Goal: Task Accomplishment & Management: Use online tool/utility

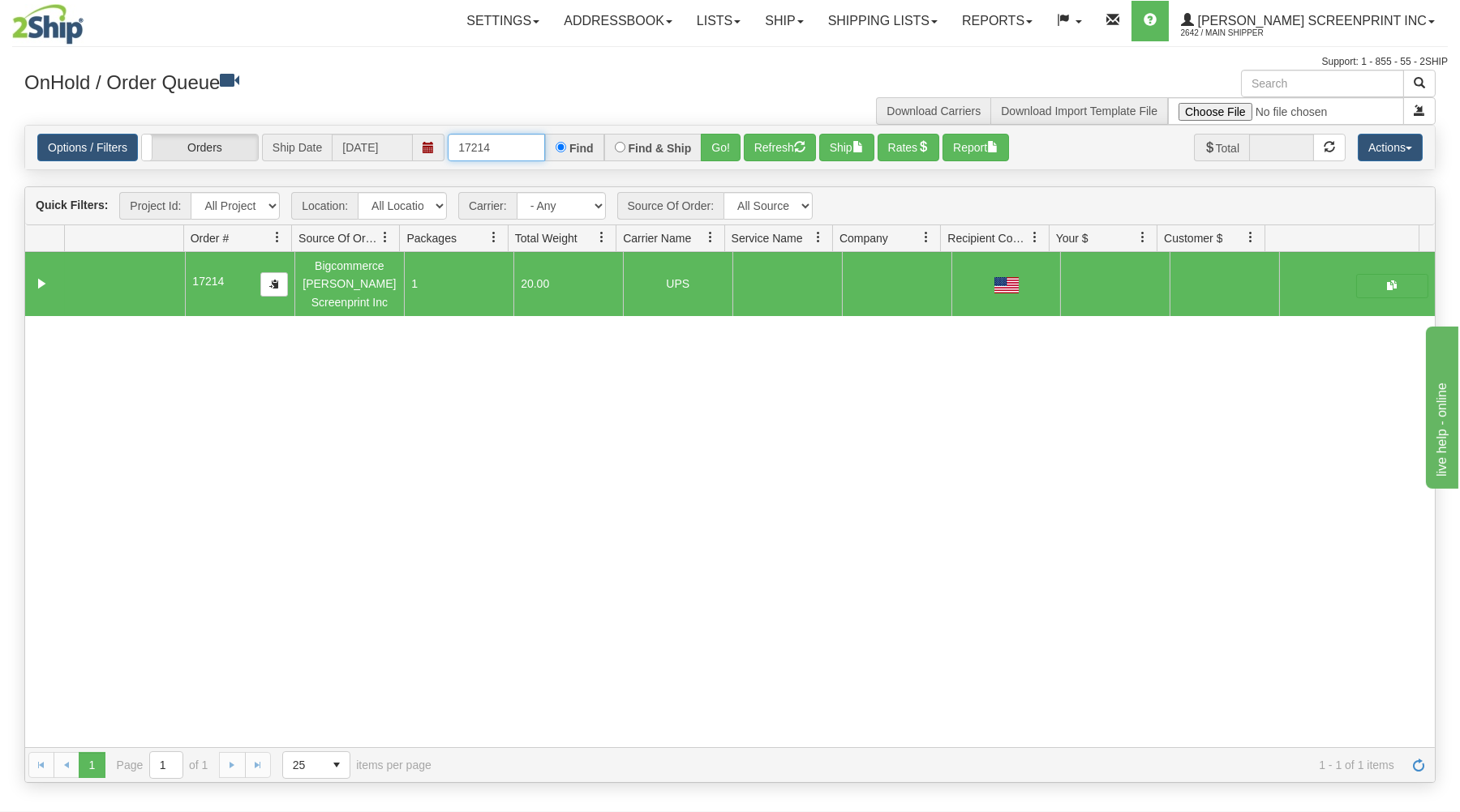
click at [513, 147] on input "17214" at bounding box center [496, 147] width 97 height 28
type input "1"
type input "31642545"
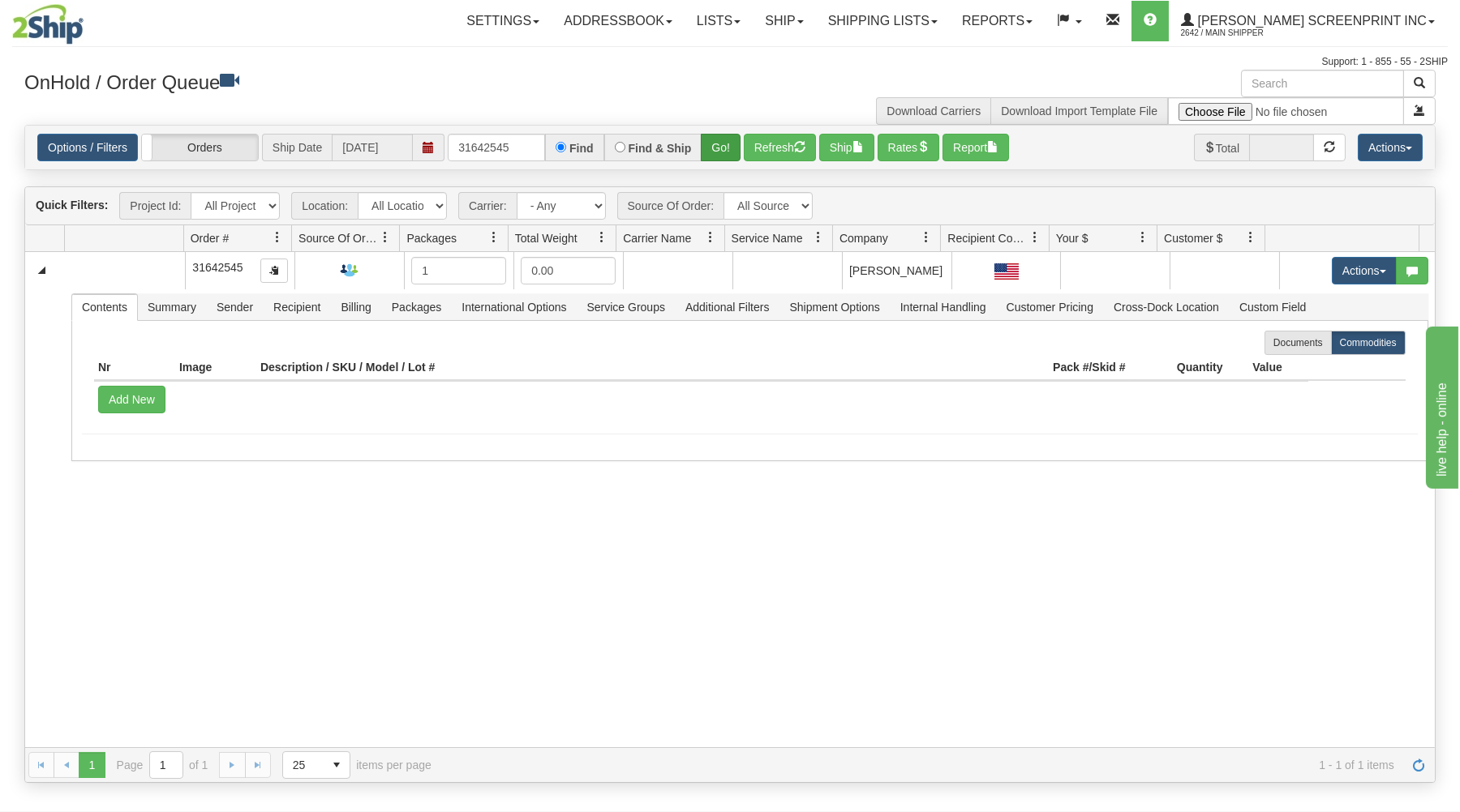
click at [705, 146] on div "31642545 Find Find & Ship Go!" at bounding box center [593, 147] width 293 height 28
click at [709, 148] on button "Go!" at bounding box center [721, 147] width 40 height 28
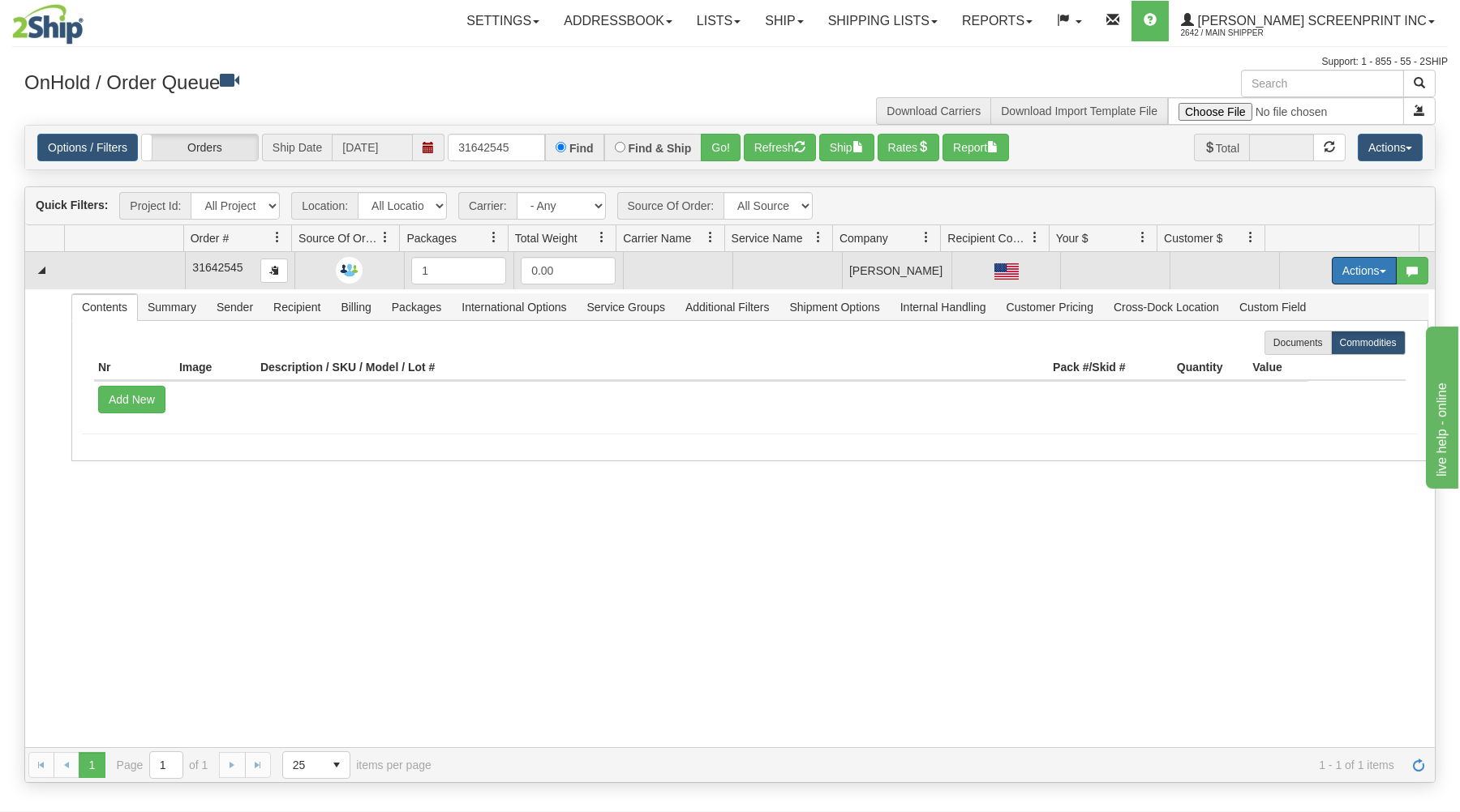
drag, startPoint x: 1340, startPoint y: 271, endPoint x: 1313, endPoint y: 289, distance: 32.4
click at [1340, 274] on button "Actions" at bounding box center [1364, 270] width 65 height 28
click at [1266, 300] on link "Open" at bounding box center [1331, 301] width 130 height 21
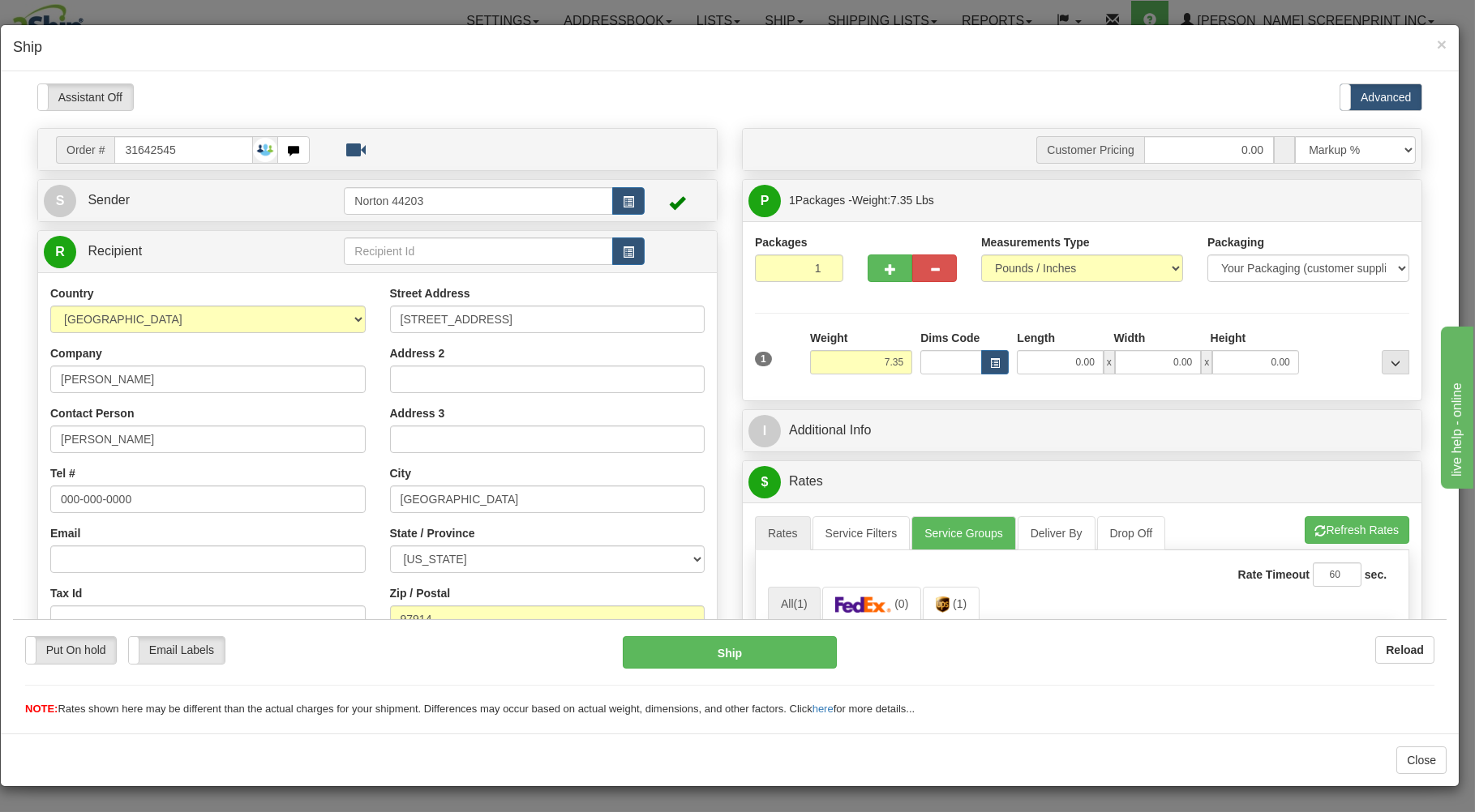
type input "0.00"
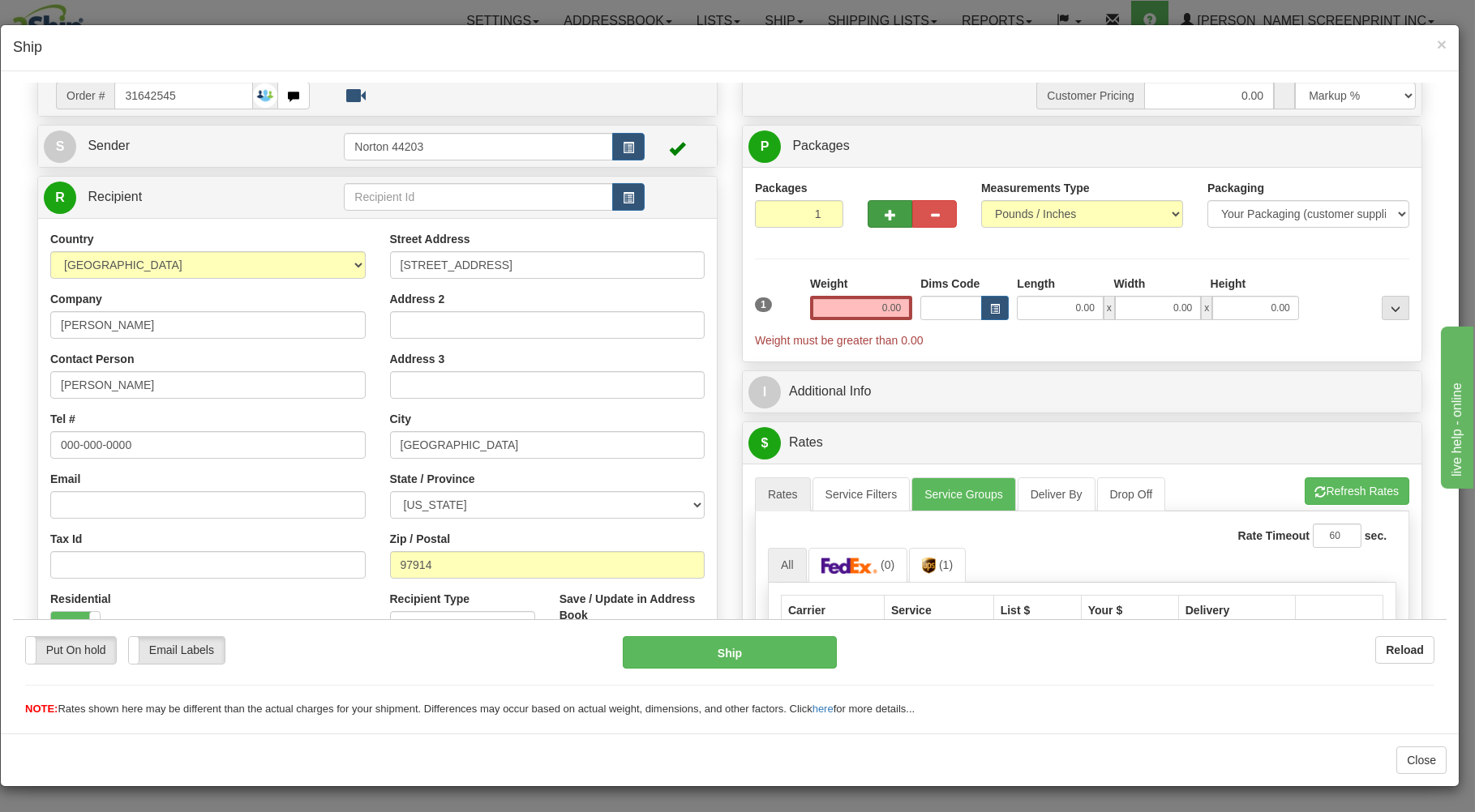
scroll to position [87, 0]
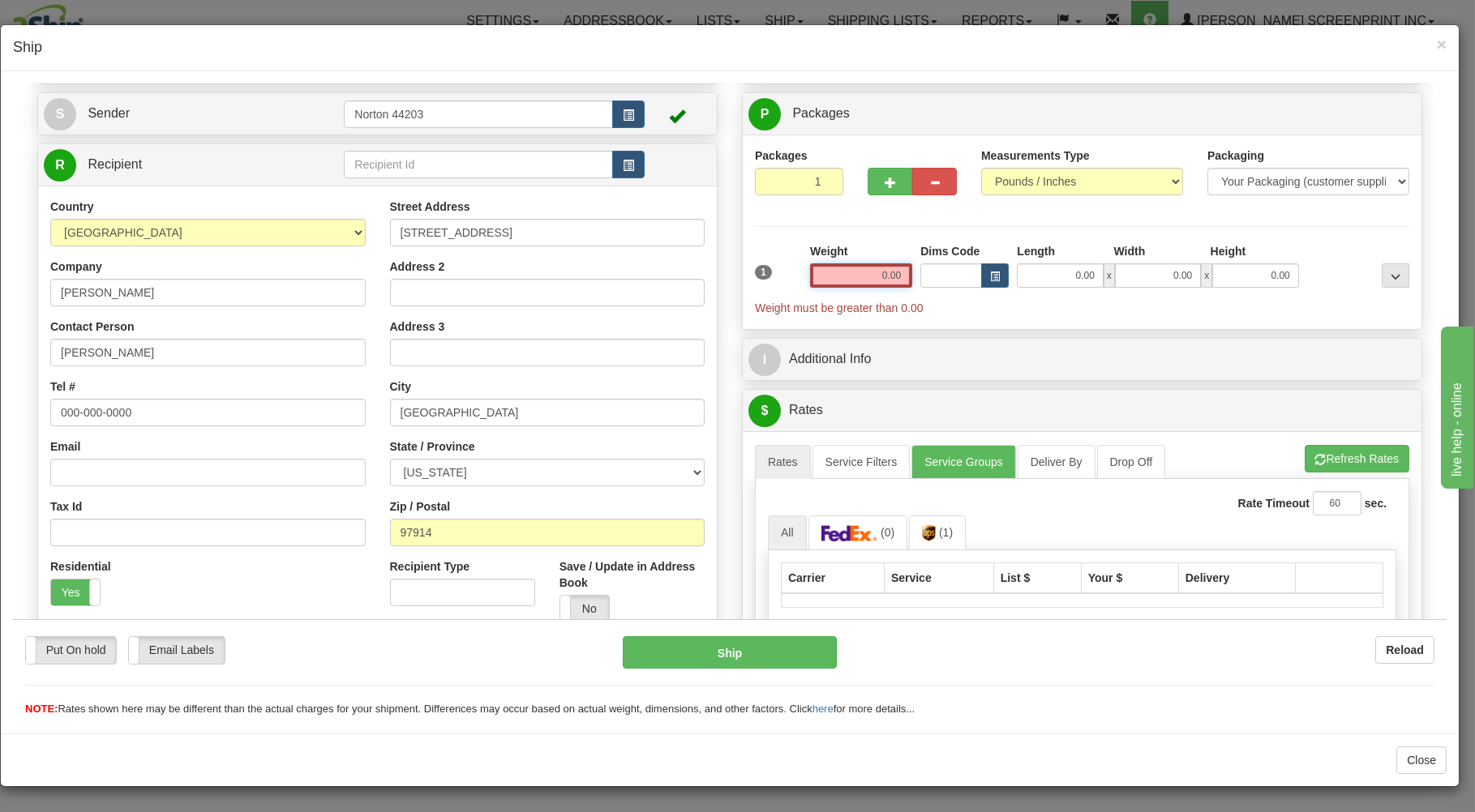
click at [879, 270] on input "0.00" at bounding box center [861, 274] width 102 height 24
type input "0.00"
click at [872, 177] on button "button" at bounding box center [890, 181] width 44 height 28
type input "2"
click at [1384, 113] on span "Package Level" at bounding box center [1374, 113] width 64 height 12
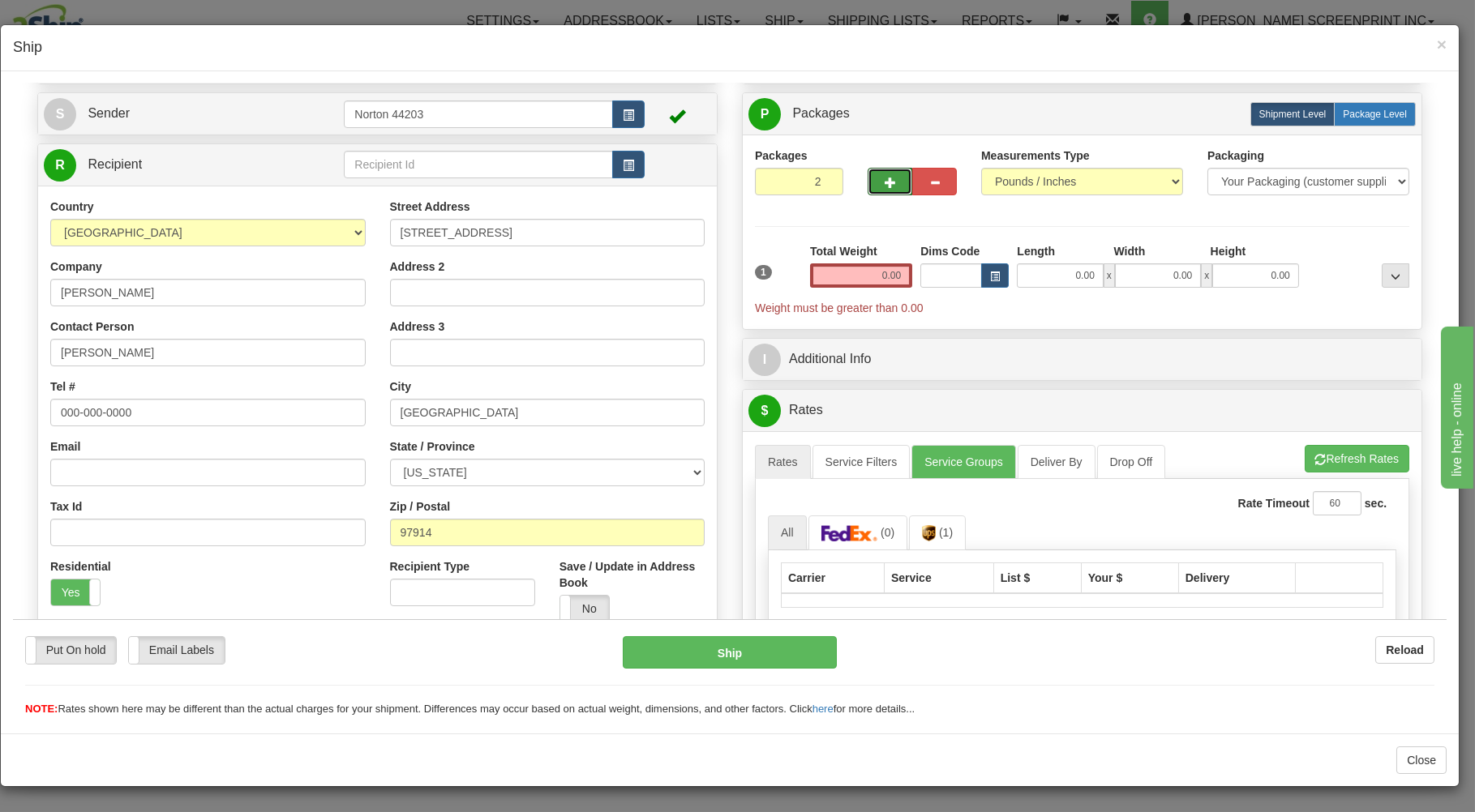
radio input "true"
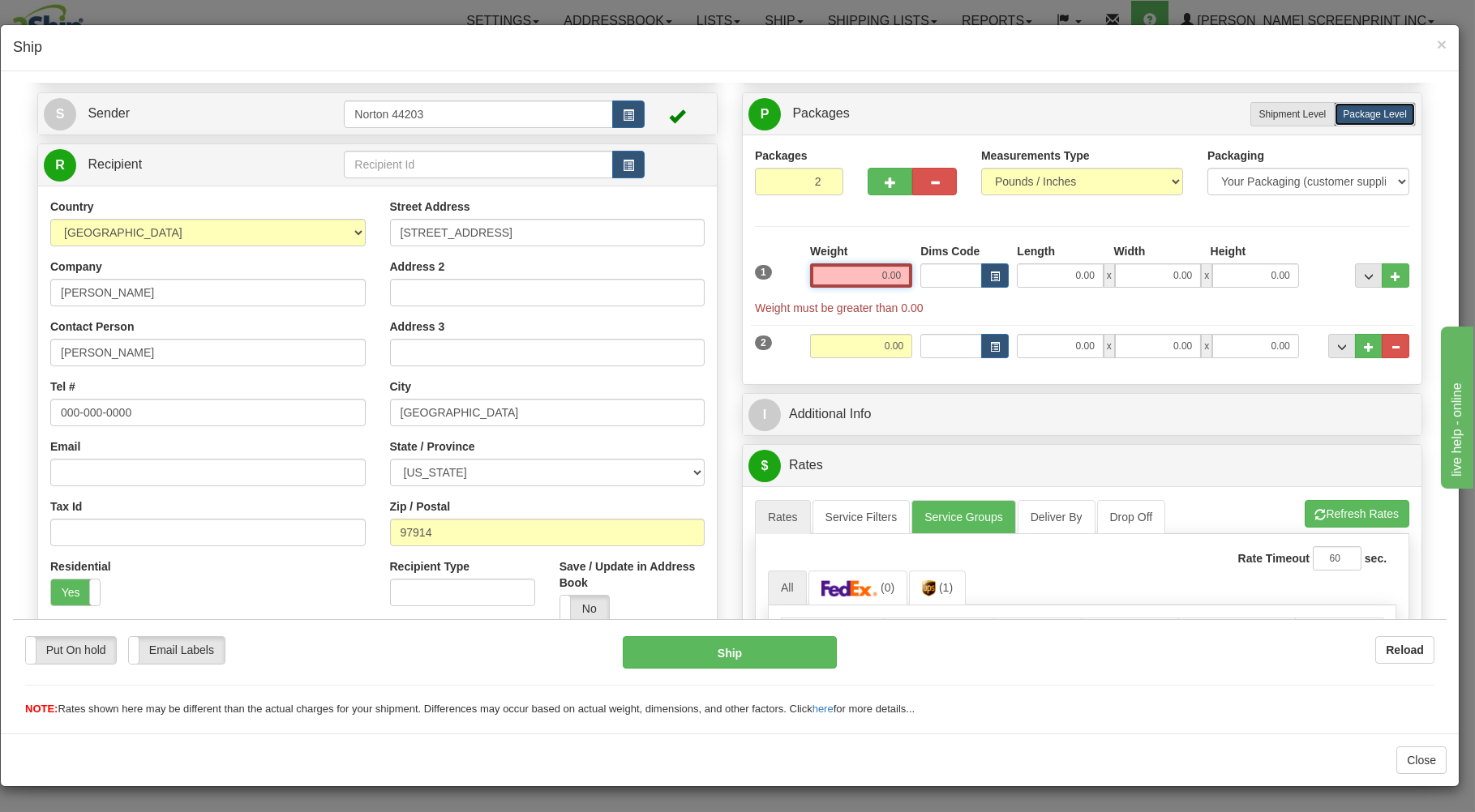
click at [894, 271] on input "0.00" at bounding box center [861, 274] width 102 height 24
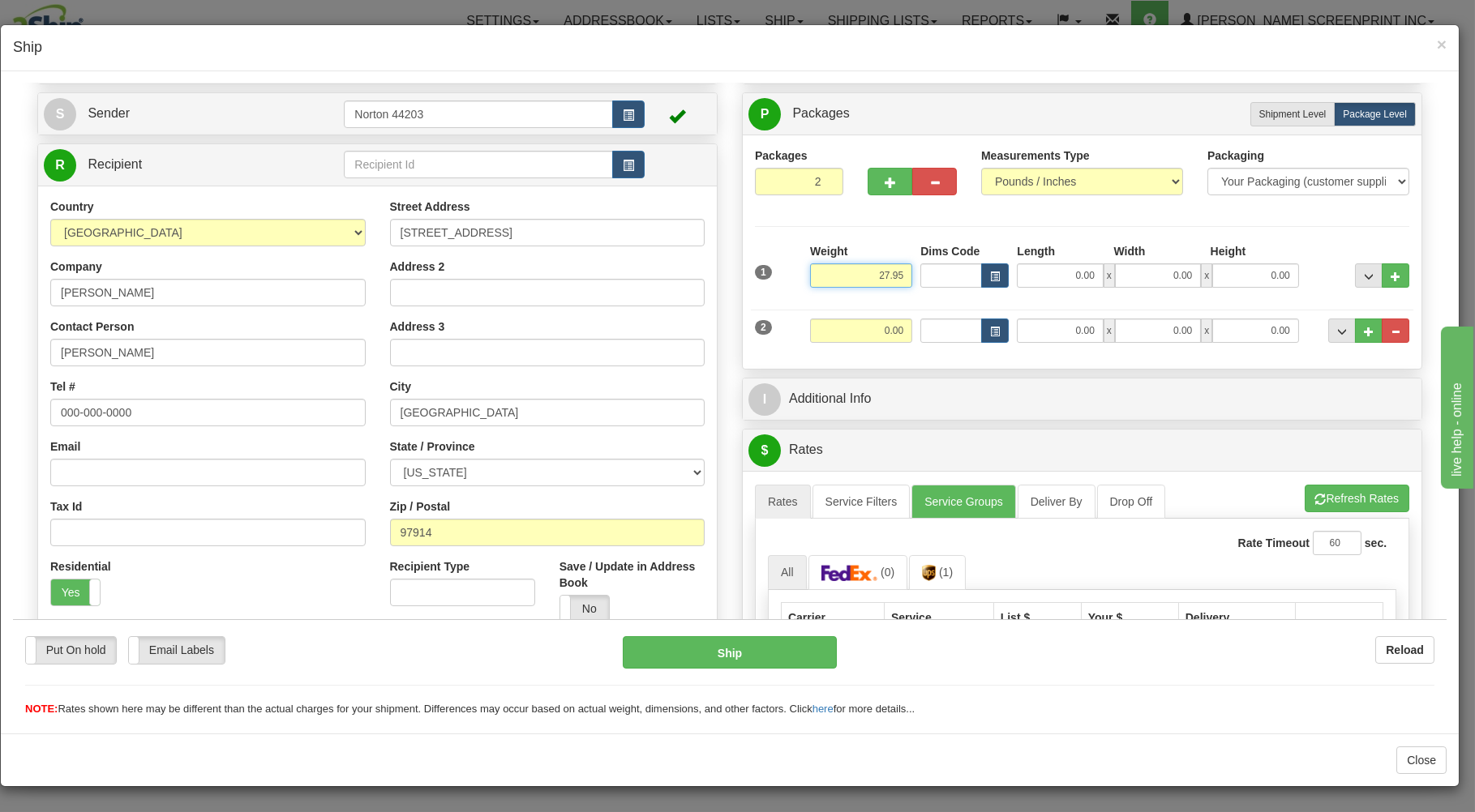
type input "27.95"
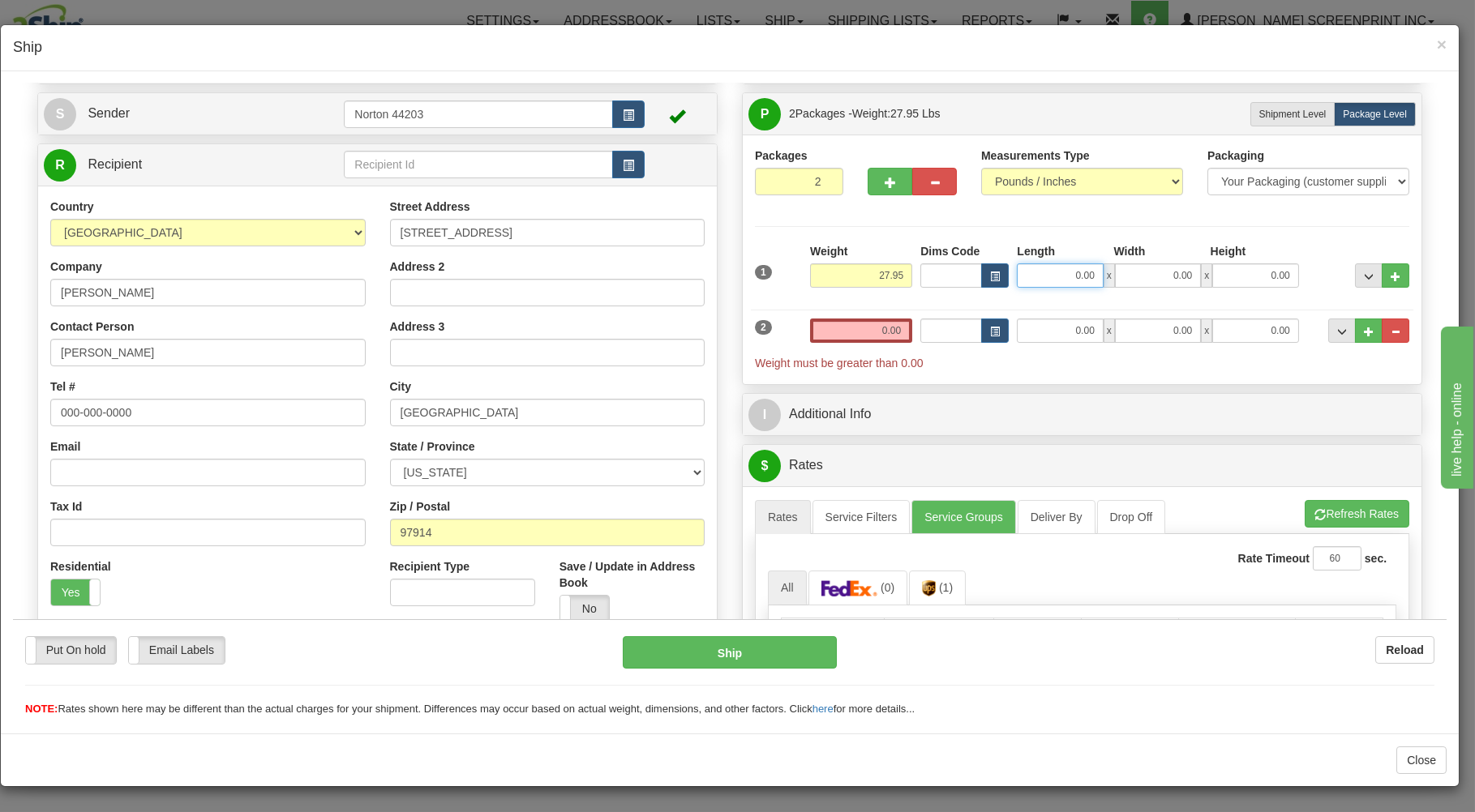
click at [1047, 271] on input "0.00" at bounding box center [1060, 274] width 86 height 24
type input "38.00"
click at [1124, 277] on input "0.00" at bounding box center [1157, 274] width 86 height 24
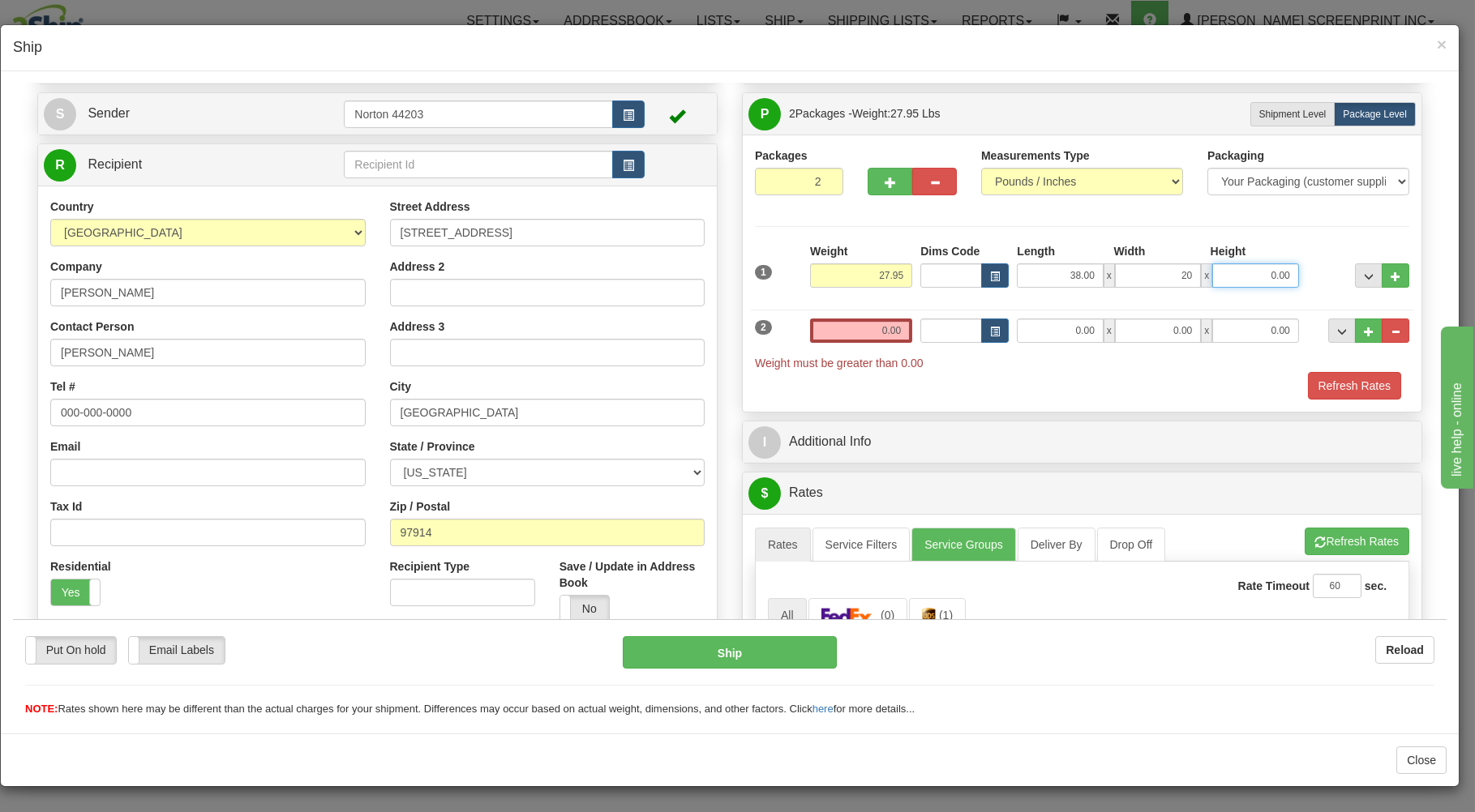
type input "20.00"
click at [1251, 272] on input "0.00" at bounding box center [1255, 274] width 86 height 24
type input "8.00"
click at [891, 337] on input "0.00" at bounding box center [861, 329] width 102 height 24
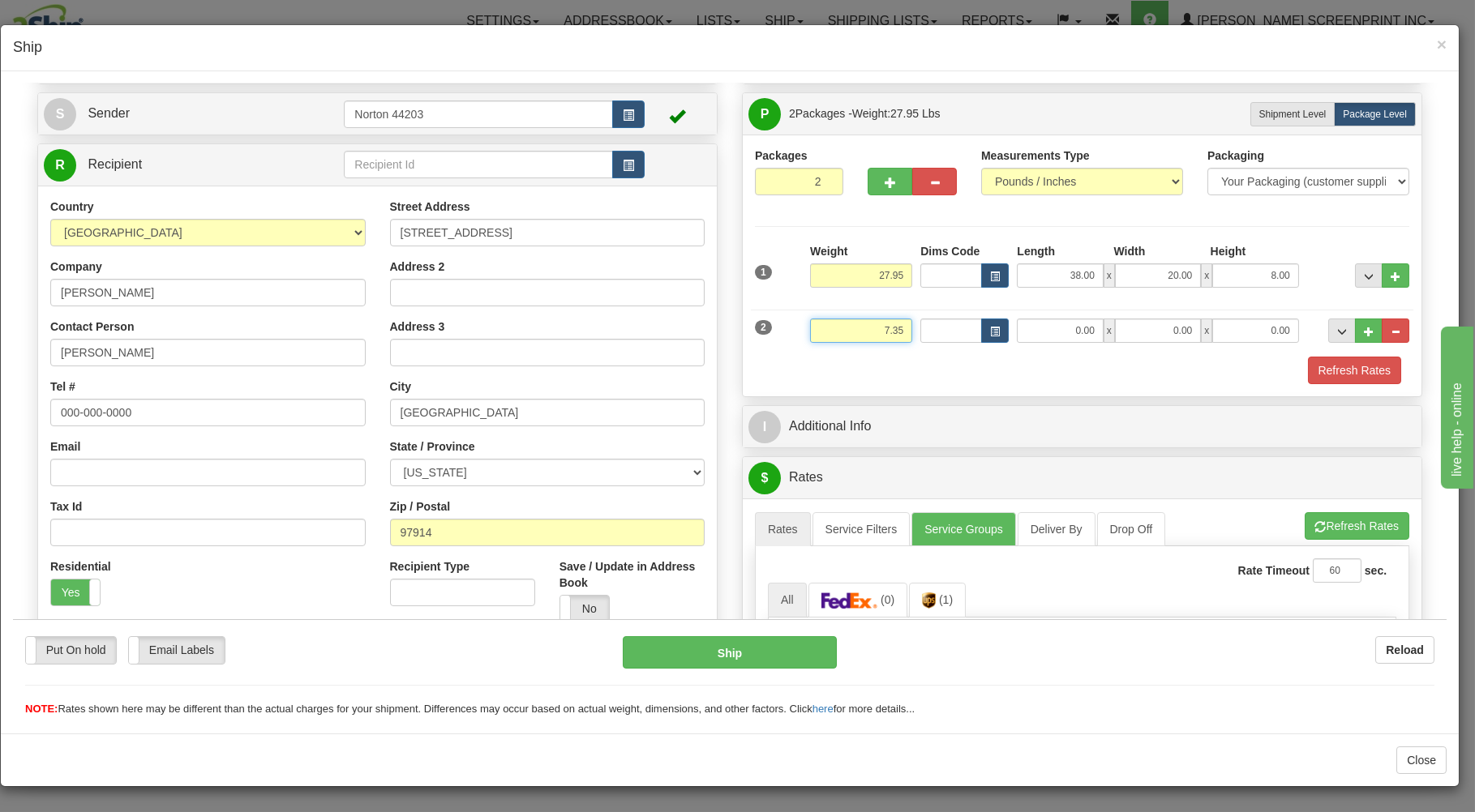
type input "7.35"
drag, startPoint x: 1021, startPoint y: 334, endPoint x: 1024, endPoint y: 362, distance: 28.2
click at [1023, 342] on input "0.00" at bounding box center [1060, 329] width 86 height 24
type input "30.00"
click at [1139, 334] on input "0.00" at bounding box center [1157, 329] width 86 height 24
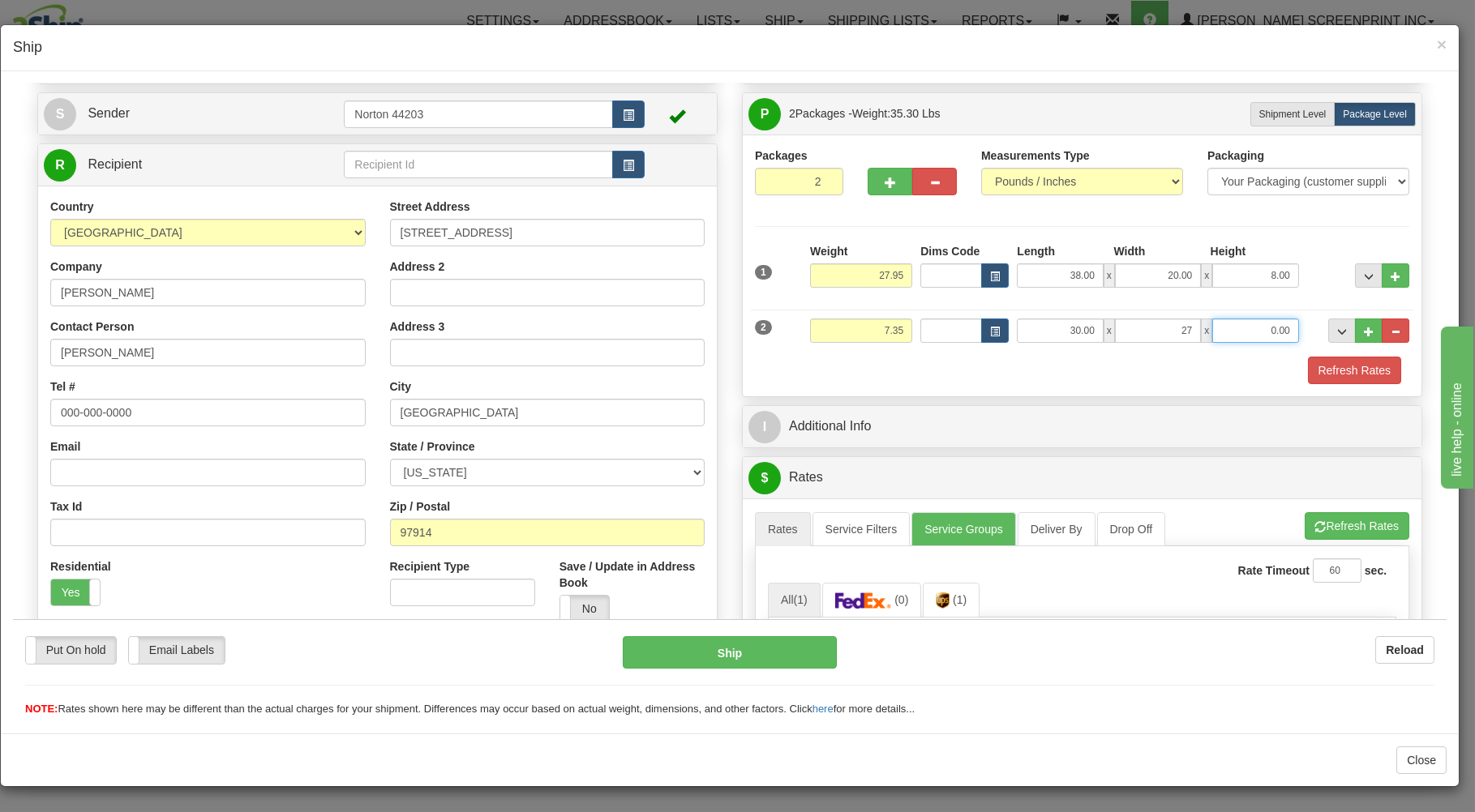
type input "27.00"
click at [1273, 330] on input "0.00" at bounding box center [1255, 329] width 86 height 24
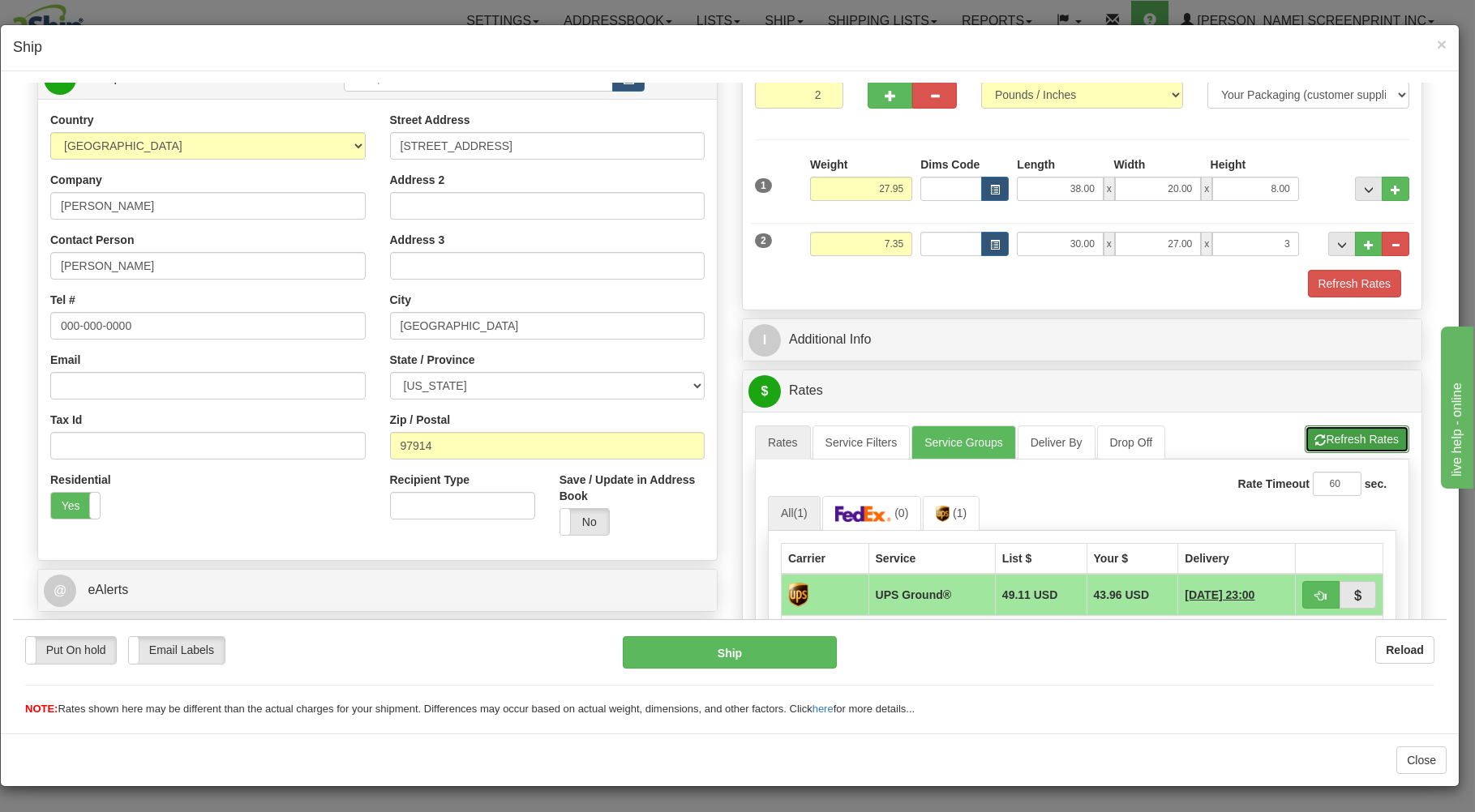
type input "3.00"
click at [1337, 435] on button "Refresh Rates" at bounding box center [1358, 438] width 105 height 28
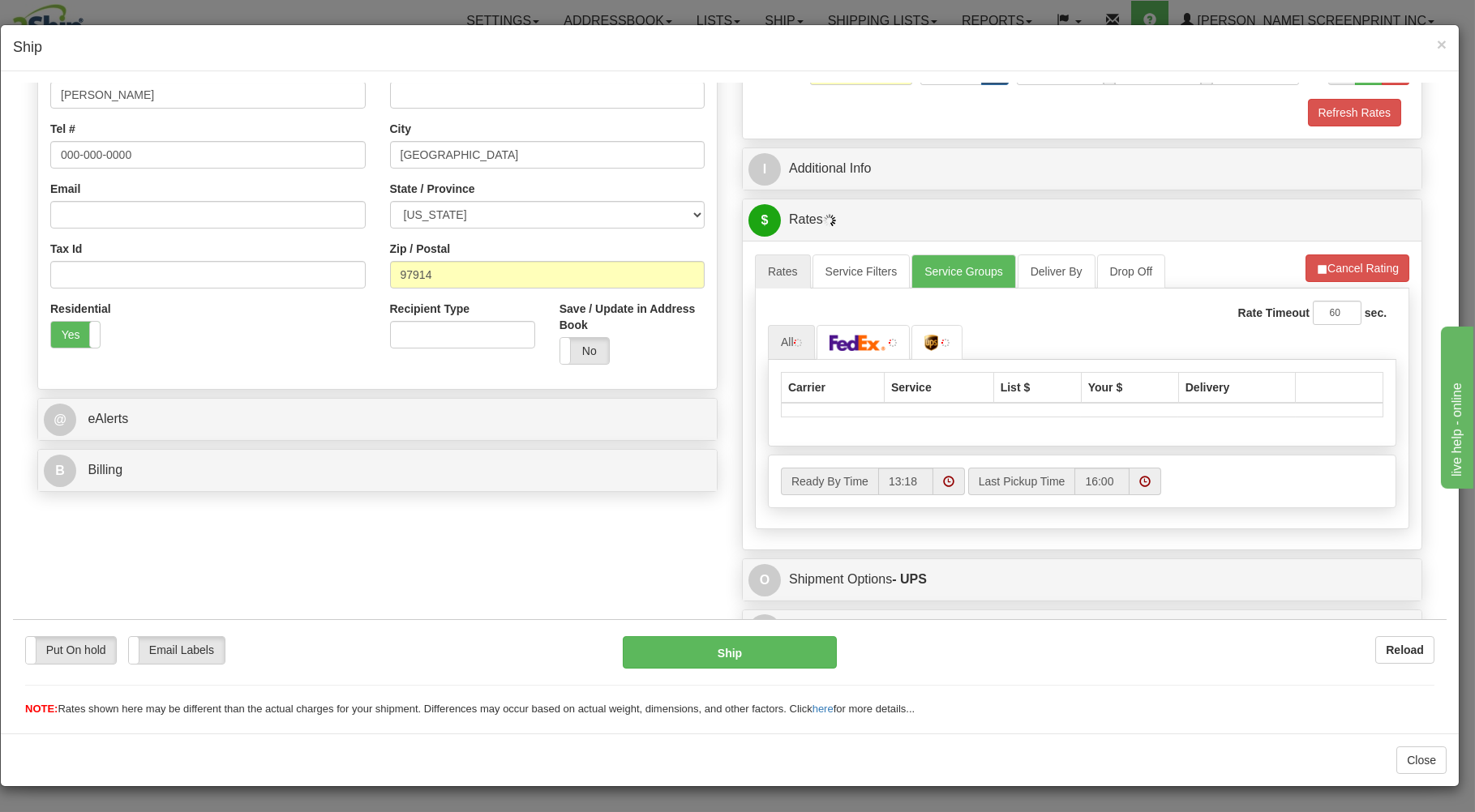
scroll to position [347, 0]
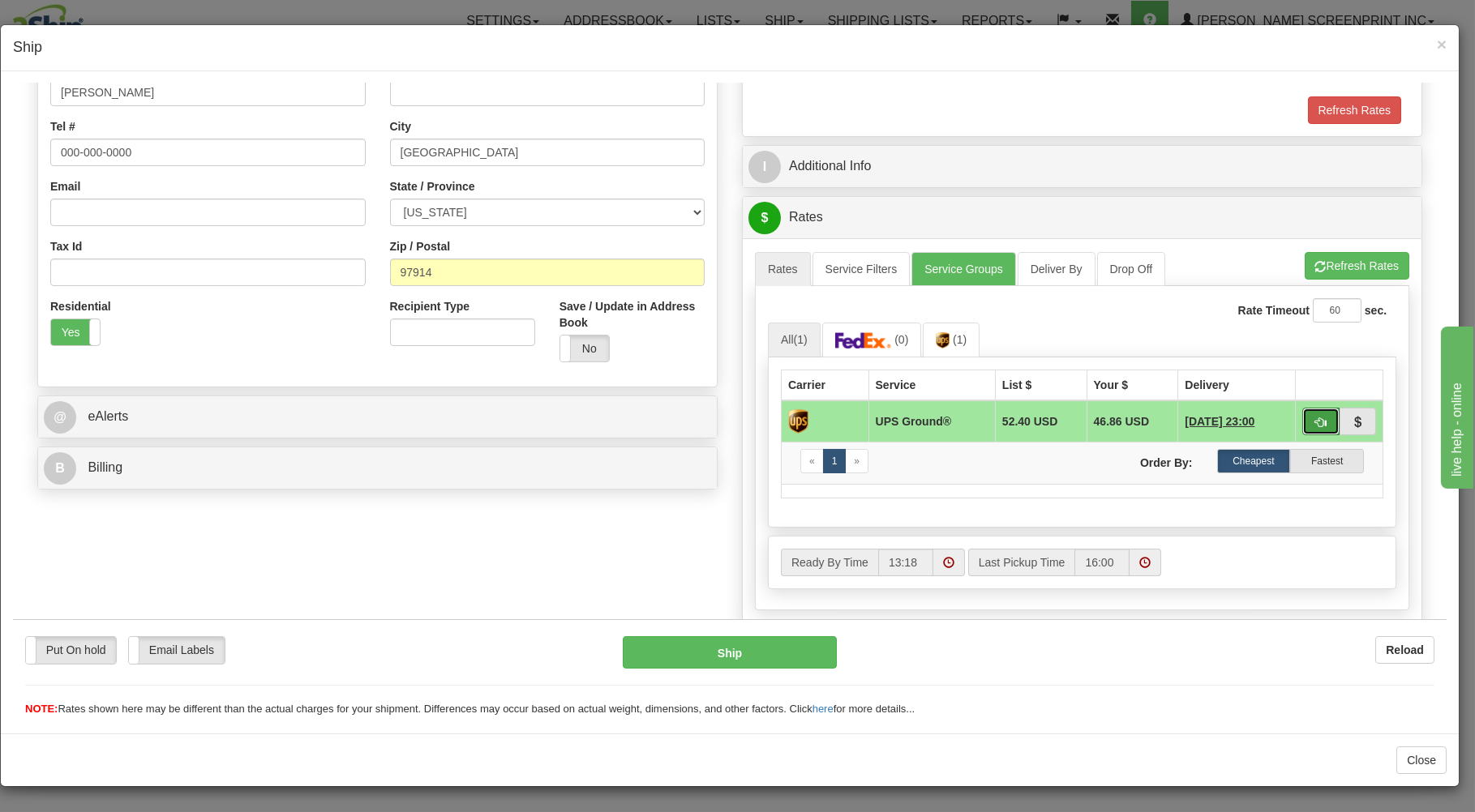
click at [1316, 425] on span "button" at bounding box center [1321, 422] width 12 height 11
type input "03"
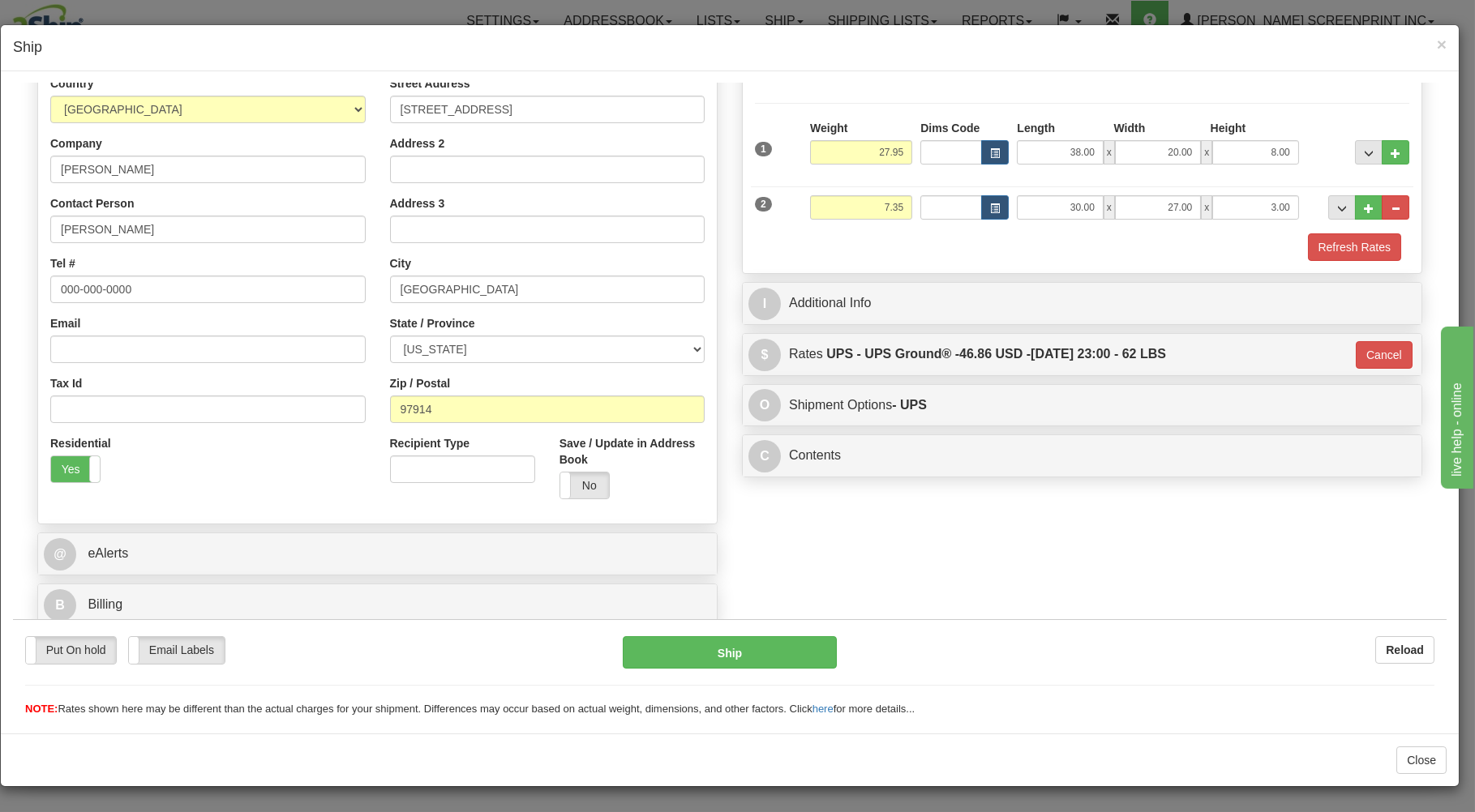
scroll to position [213, 0]
click at [774, 646] on button "Ship" at bounding box center [730, 652] width 215 height 32
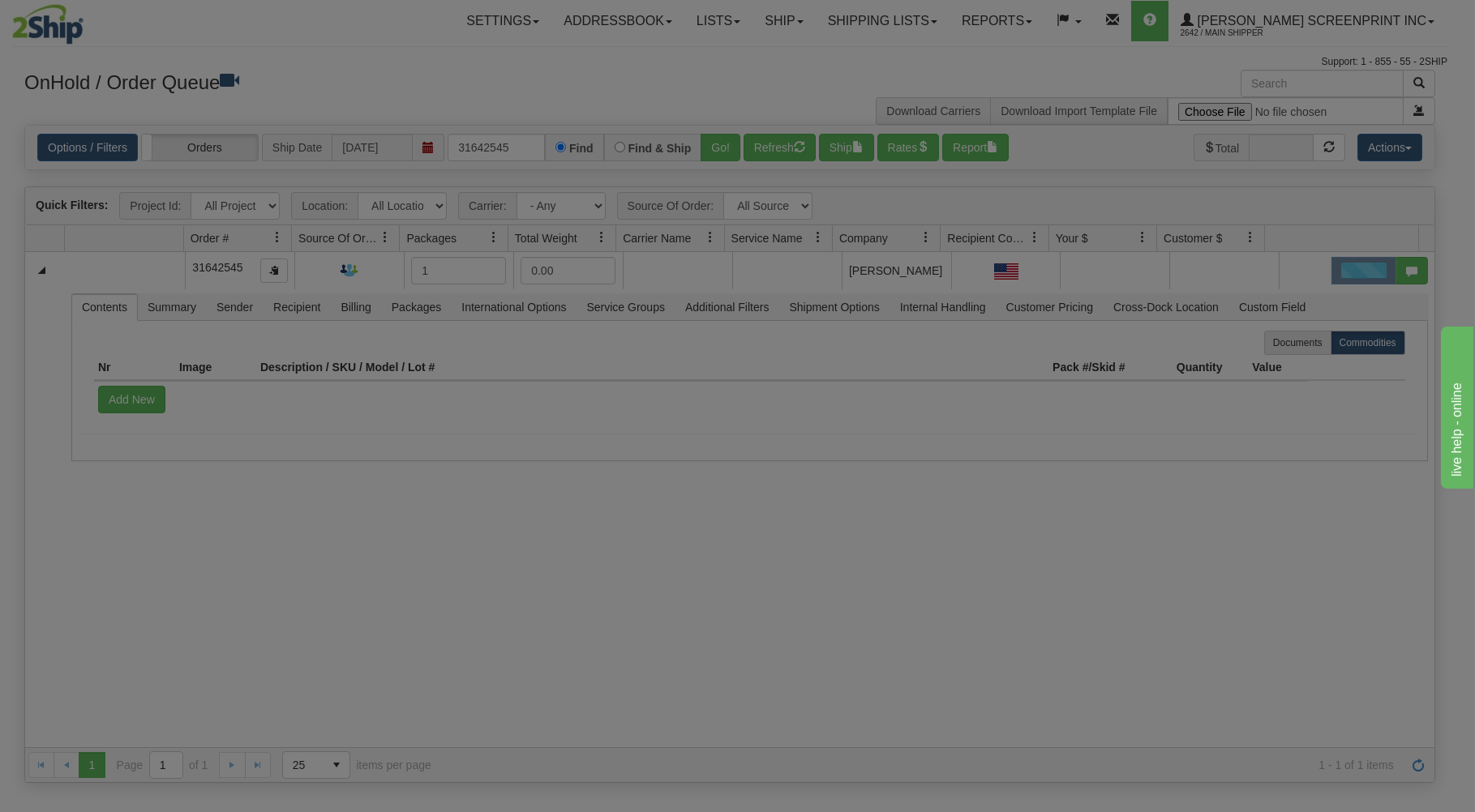
scroll to position [0, 0]
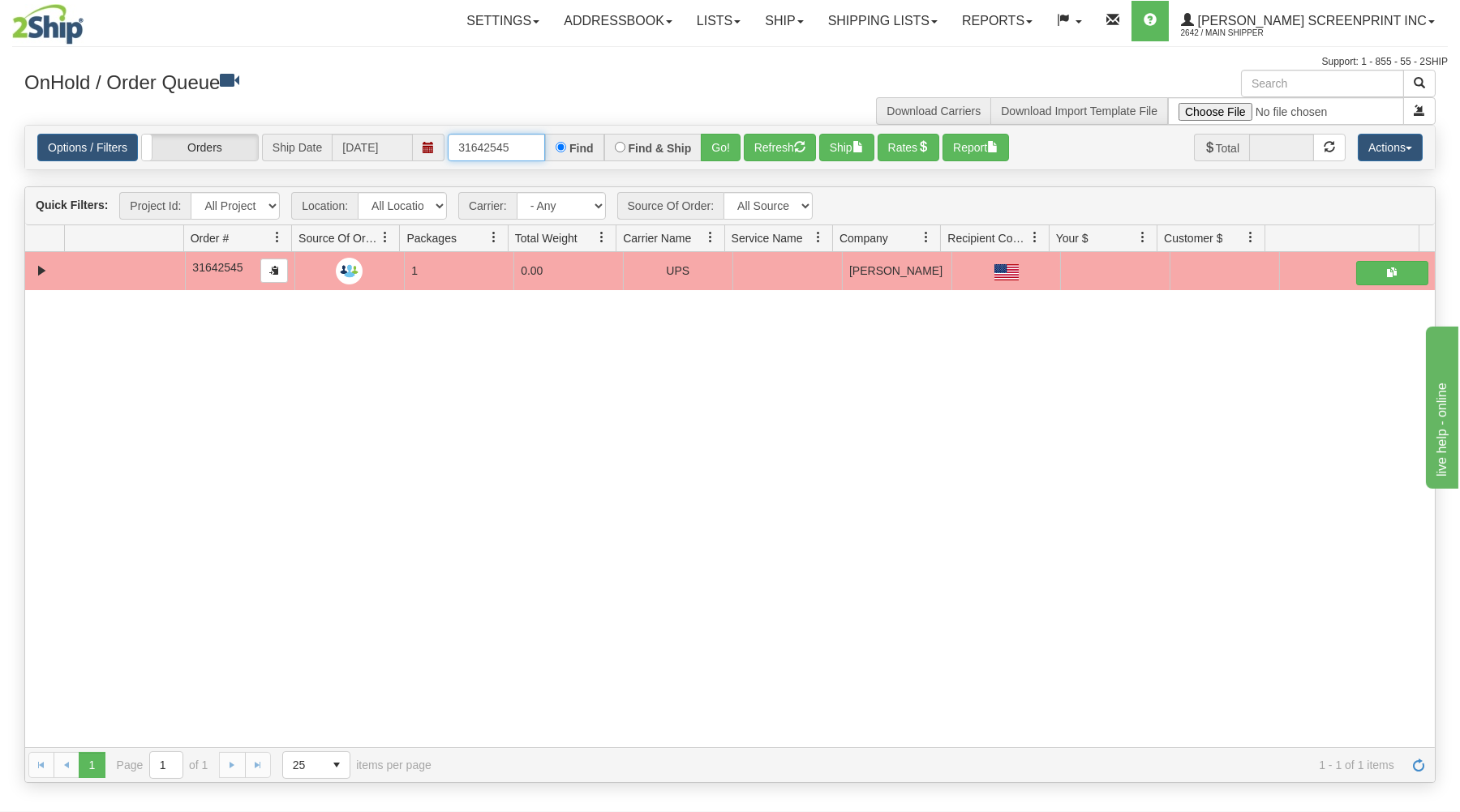
click at [536, 141] on input "31642545" at bounding box center [496, 147] width 97 height 28
type input "3"
click at [491, 109] on div "OnHold / Order Queue Download Carriers Download Import Template File" at bounding box center [730, 97] width 1435 height 55
click at [503, 144] on input "text" at bounding box center [496, 147] width 97 height 28
type input "31641059"
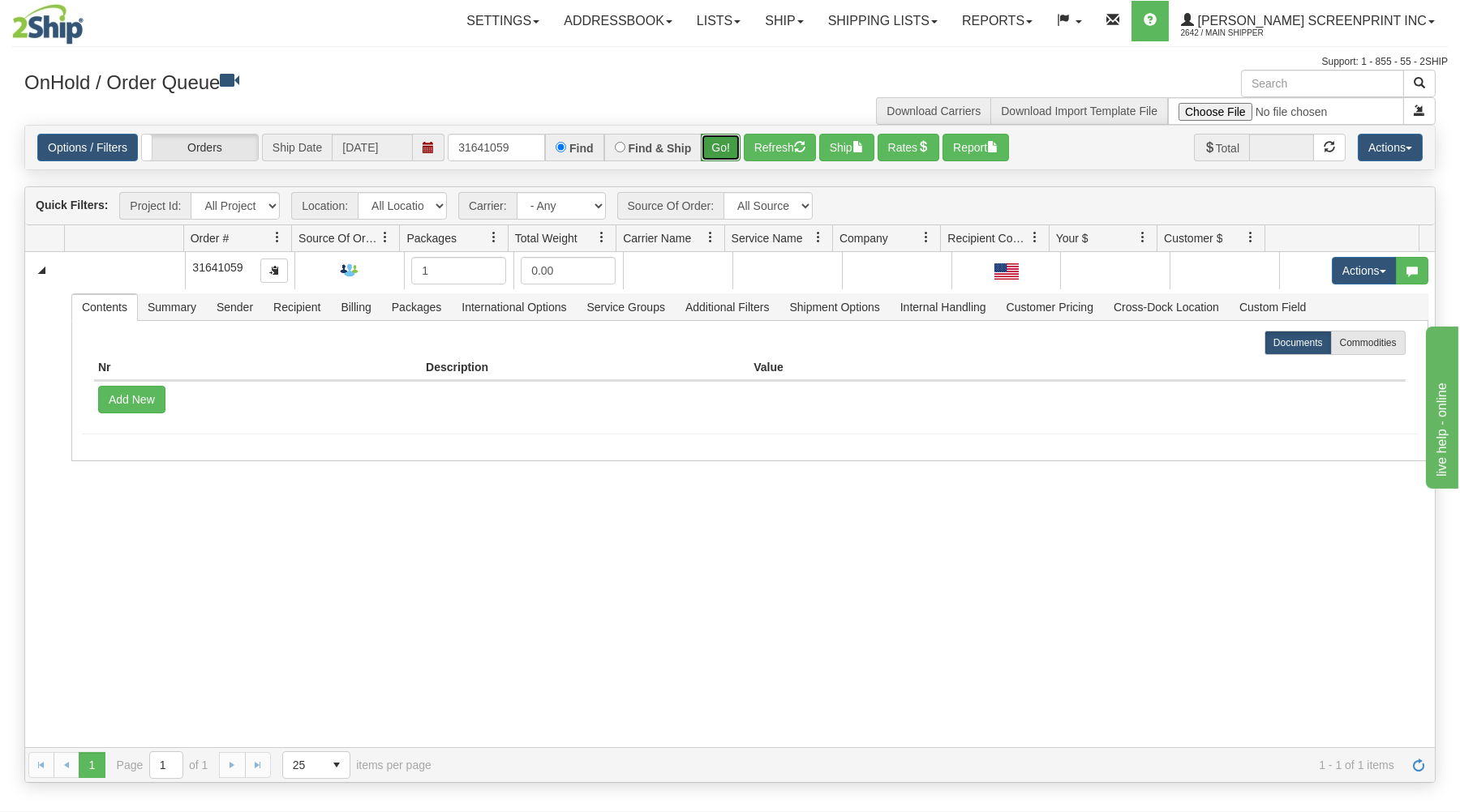
click at [714, 150] on button "Go!" at bounding box center [721, 147] width 40 height 28
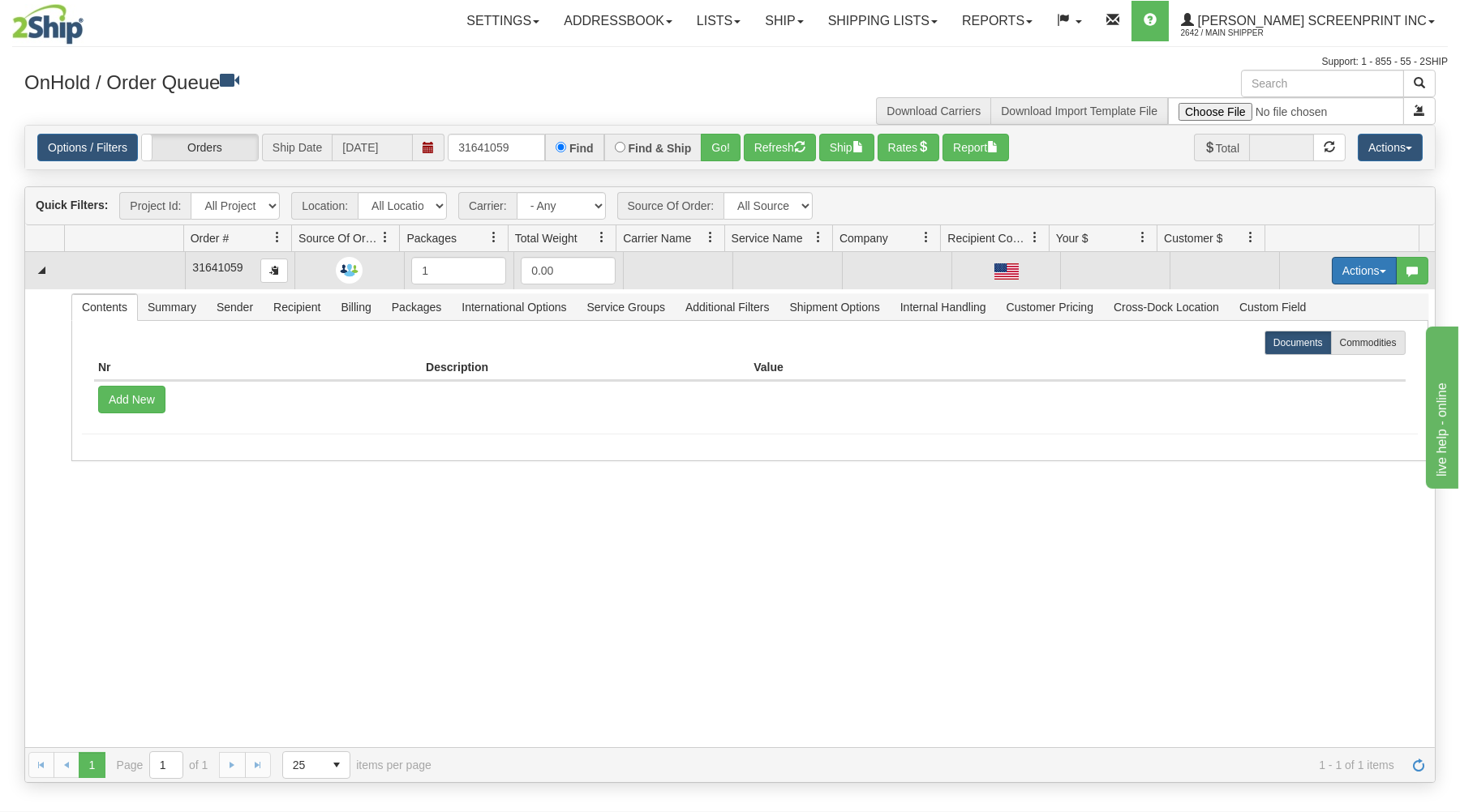
click at [1332, 274] on button "Actions" at bounding box center [1364, 270] width 65 height 28
click at [1282, 302] on span at bounding box center [1287, 301] width 12 height 12
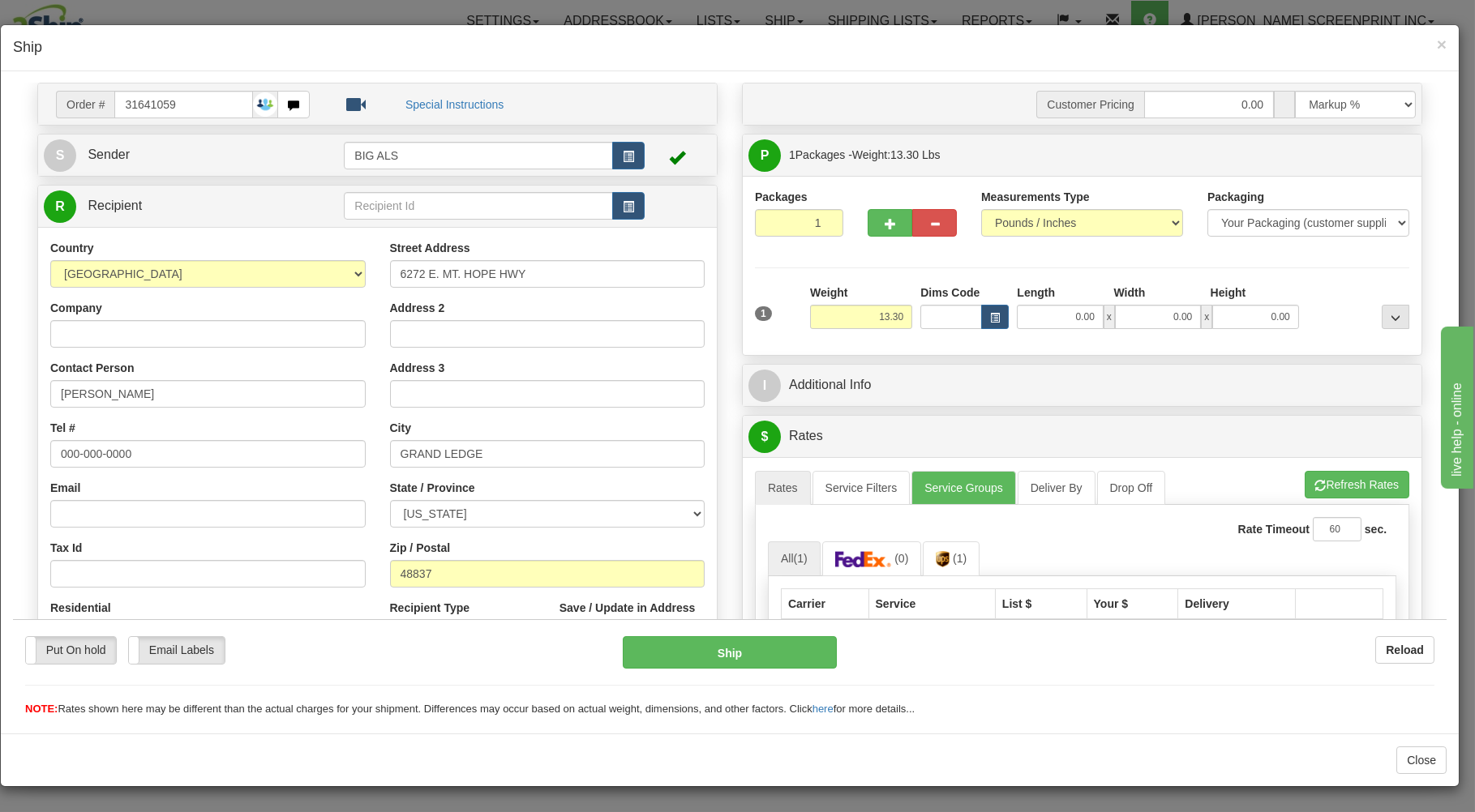
scroll to position [87, 0]
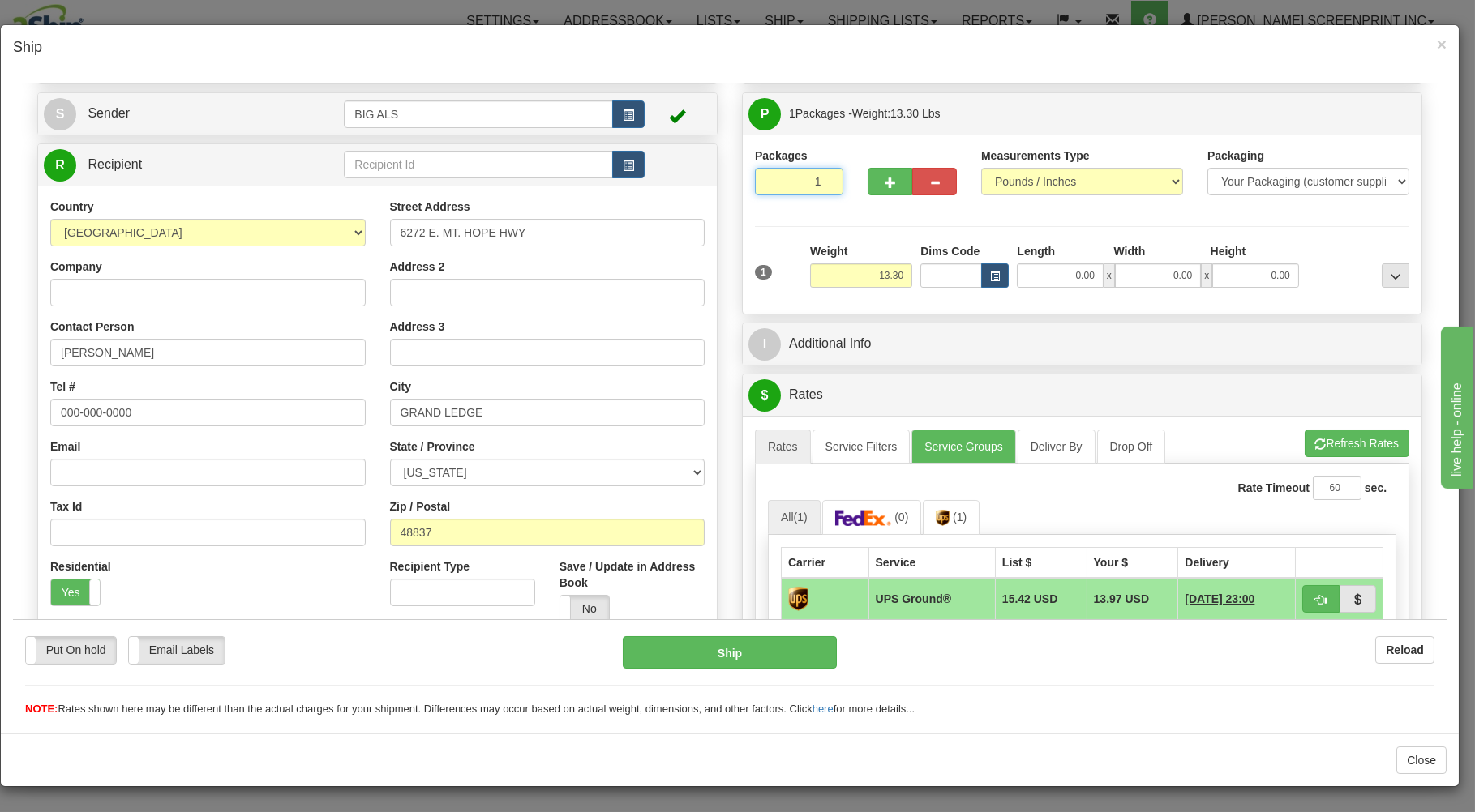
click at [776, 182] on input "1" at bounding box center [799, 181] width 88 height 28
click at [853, 276] on input "13.30" at bounding box center [861, 274] width 102 height 24
type input "13.30"
drag, startPoint x: 1078, startPoint y: 279, endPoint x: 1071, endPoint y: 263, distance: 17.5
click at [1077, 284] on input "0.00" at bounding box center [1060, 274] width 86 height 24
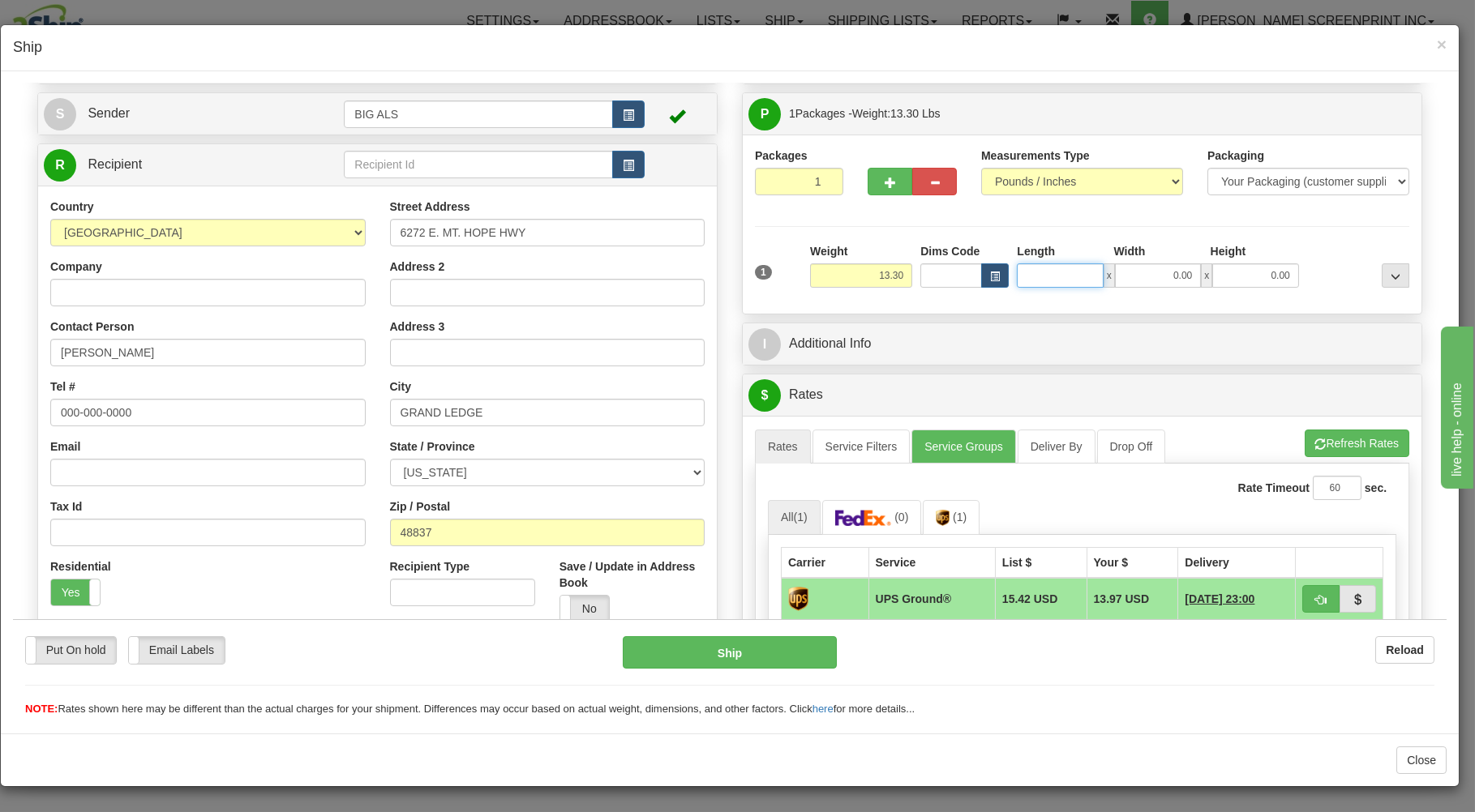
type input "13.35"
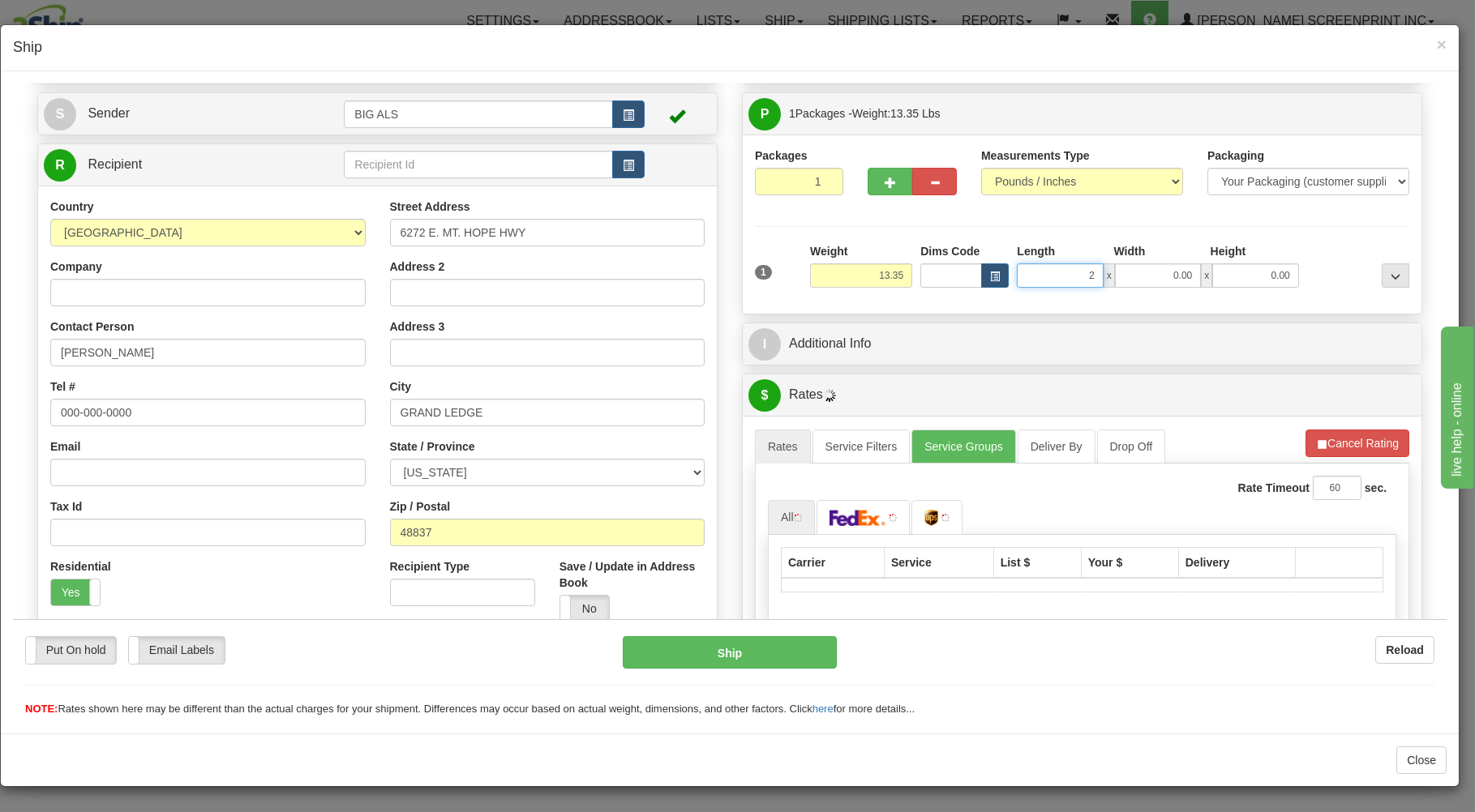
type input "29"
type input "15.70"
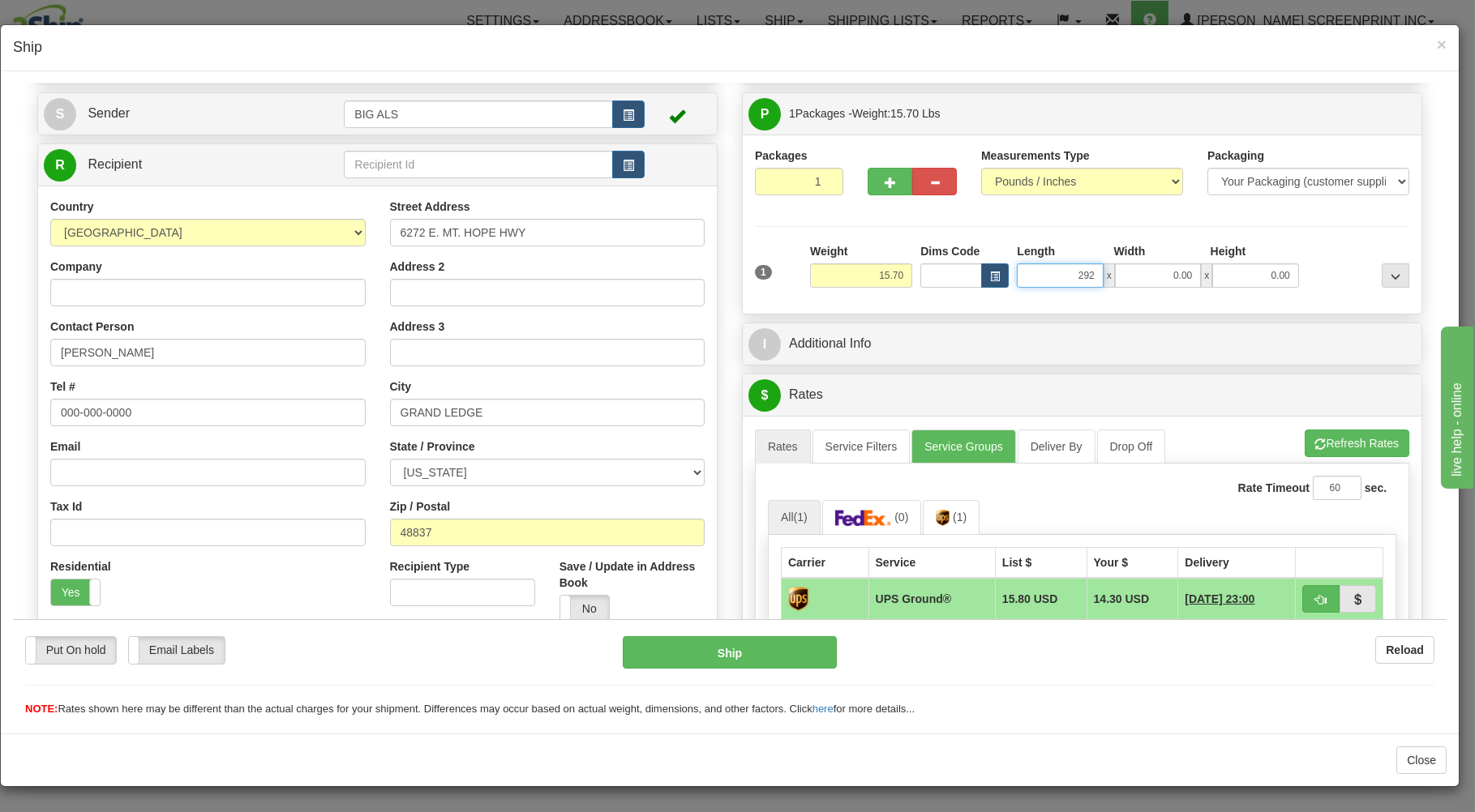
type input "2926"
type input "13.30"
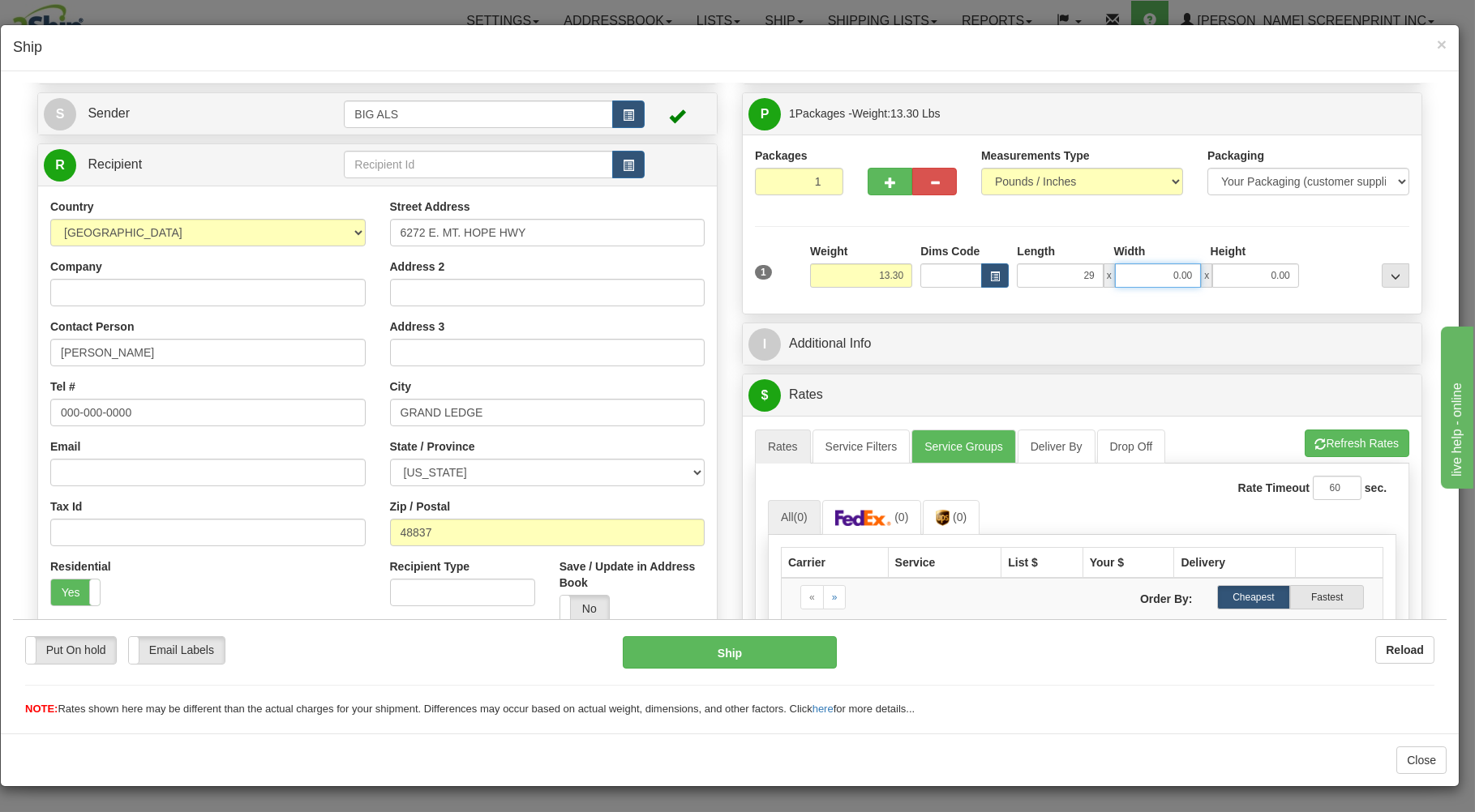
type input "29.00"
type input "13.25"
click at [1160, 280] on input "0.00" at bounding box center [1157, 274] width 86 height 24
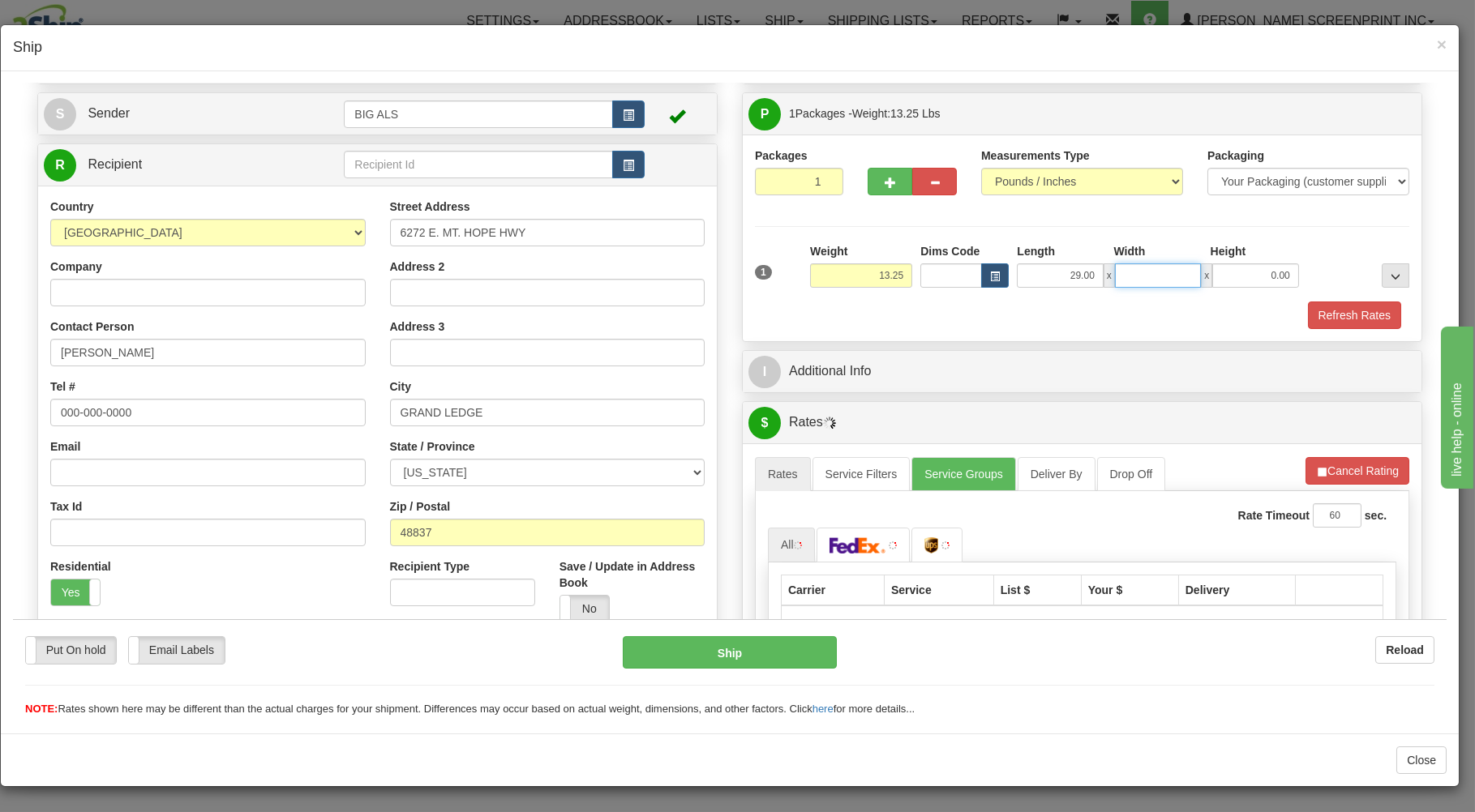
type input "13.20"
type input "26"
type input "13.30"
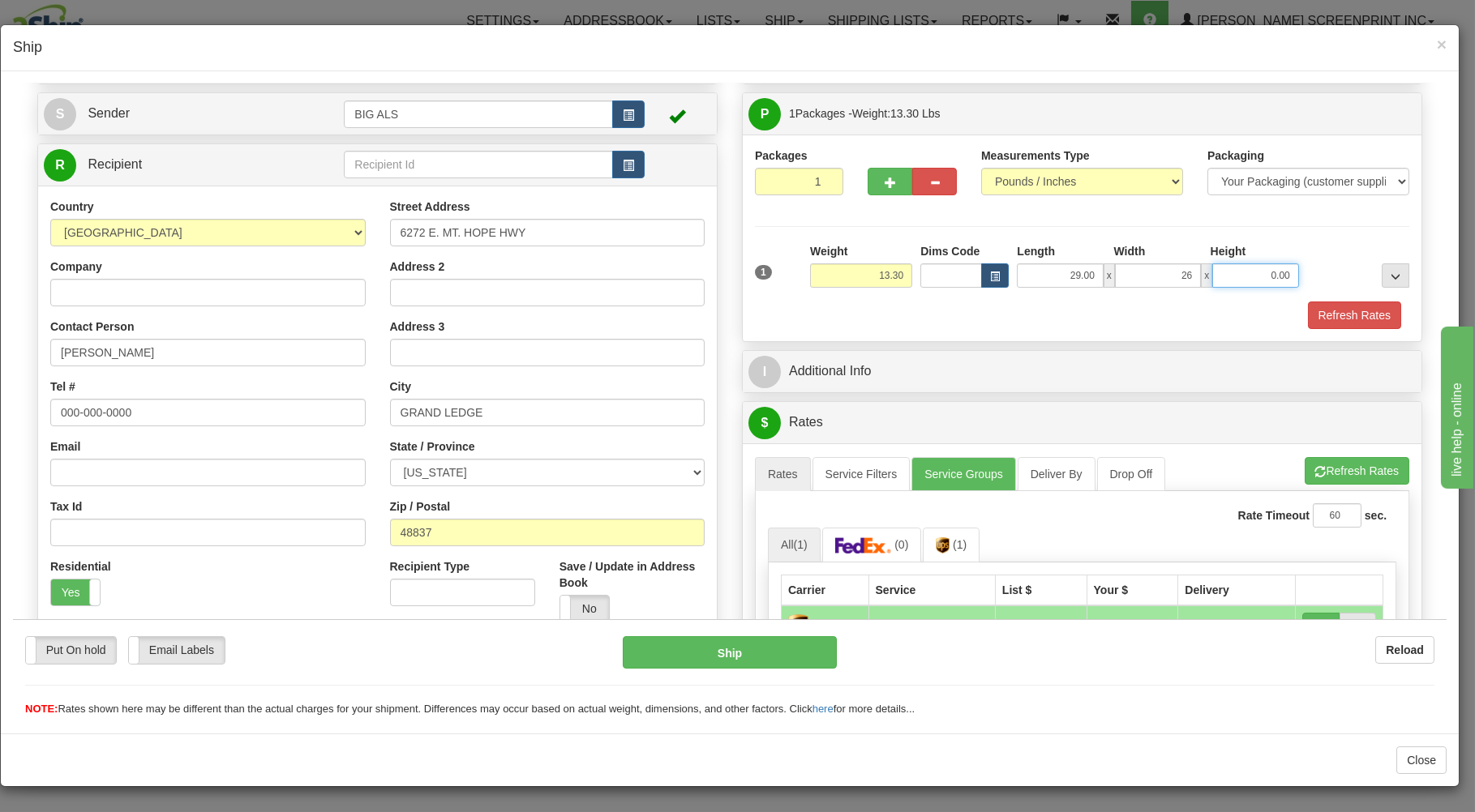
type input "26.00"
click at [1273, 277] on input "0.00" at bounding box center [1255, 274] width 86 height 24
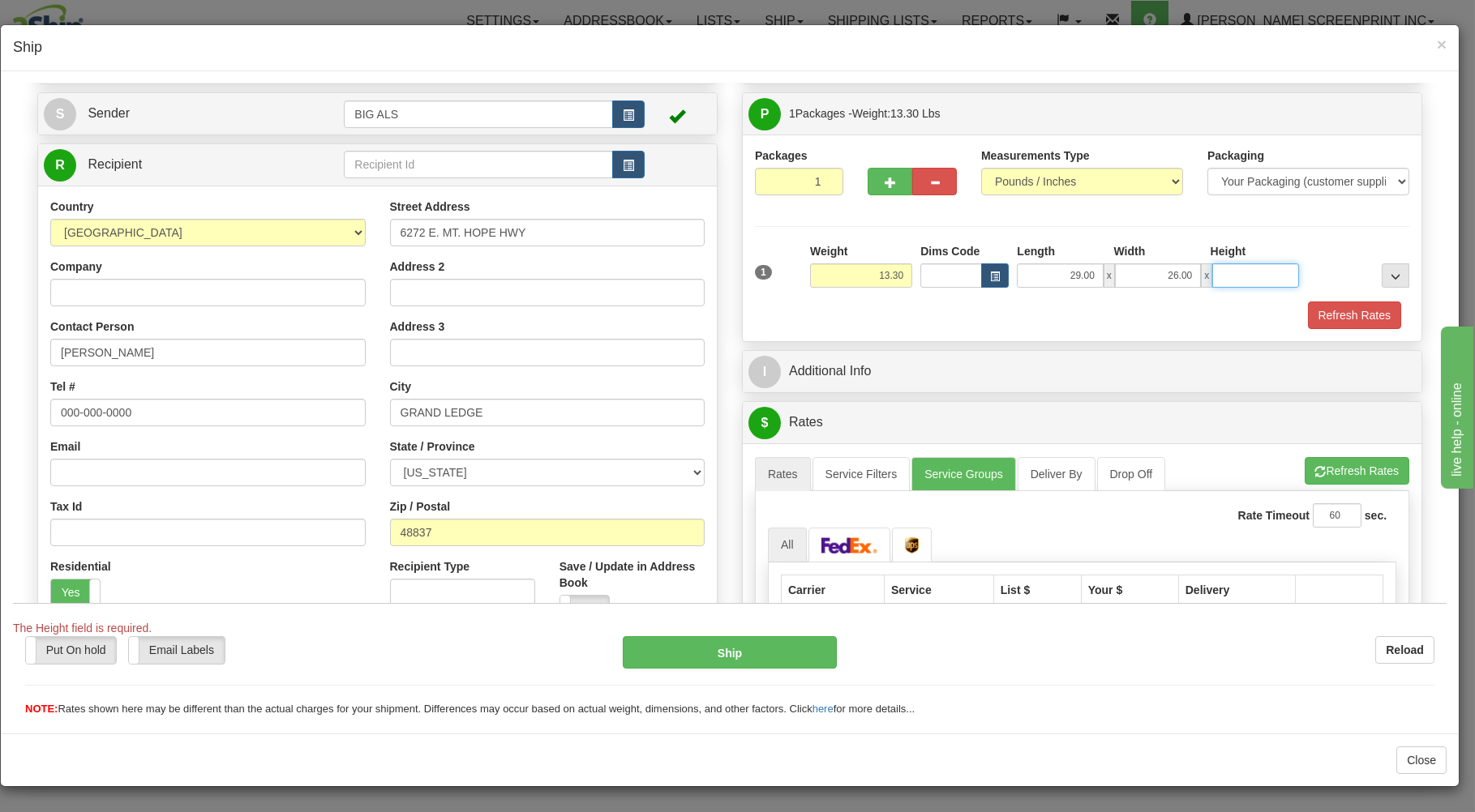
type input "13.25"
type input "6"
type input "13.30"
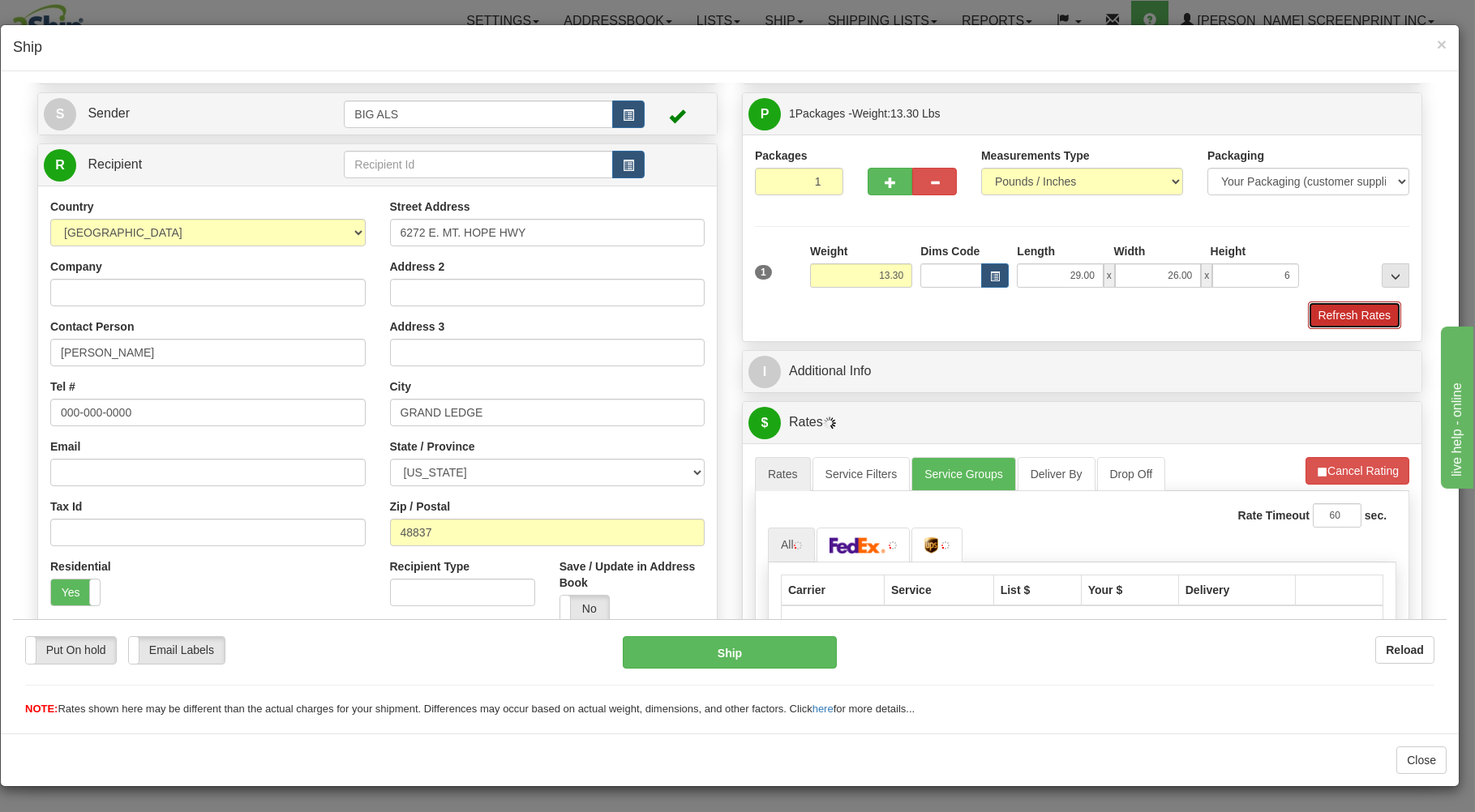
type input "6.00"
click at [1326, 311] on button "Refresh Rates" at bounding box center [1354, 314] width 93 height 28
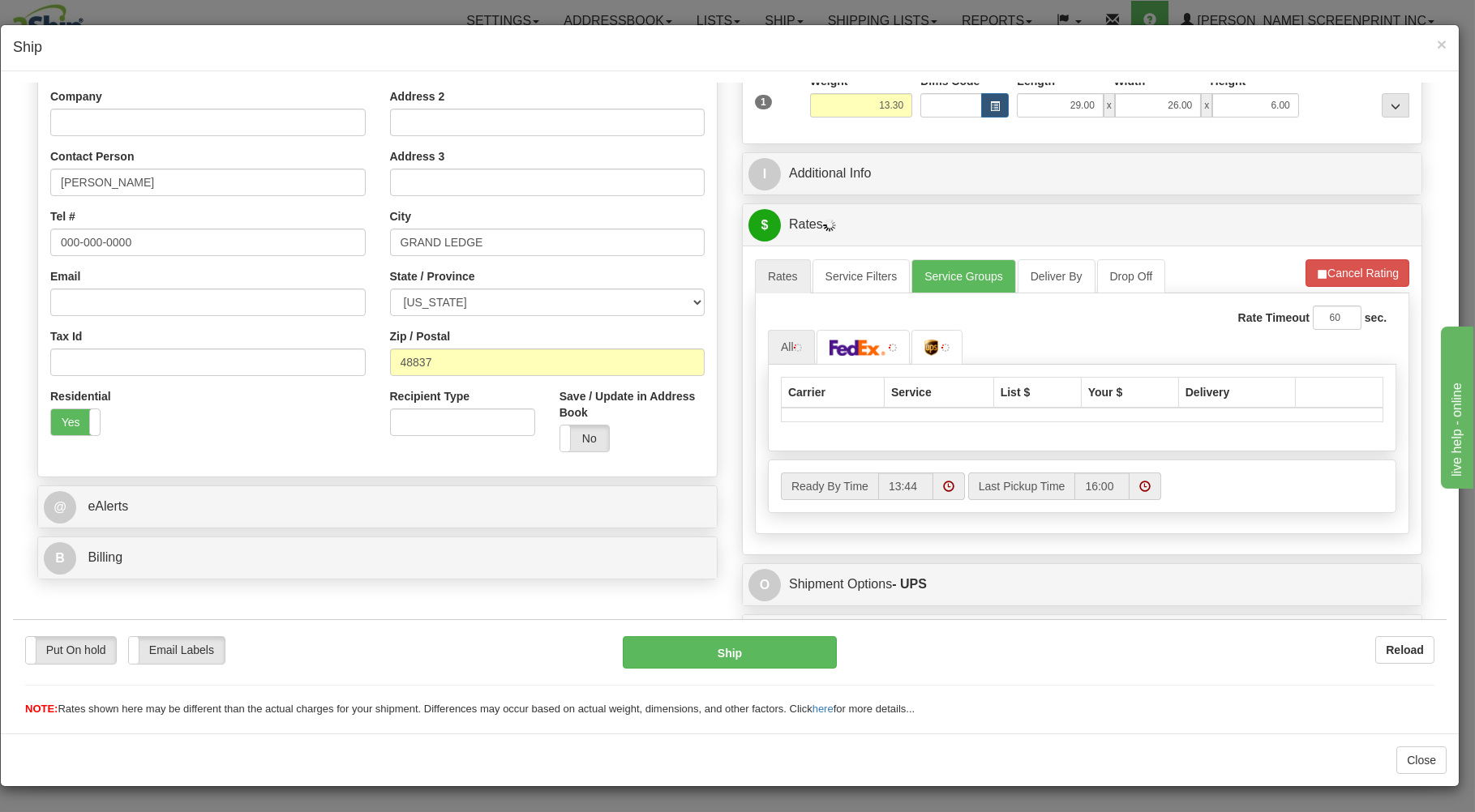
scroll to position [261, 0]
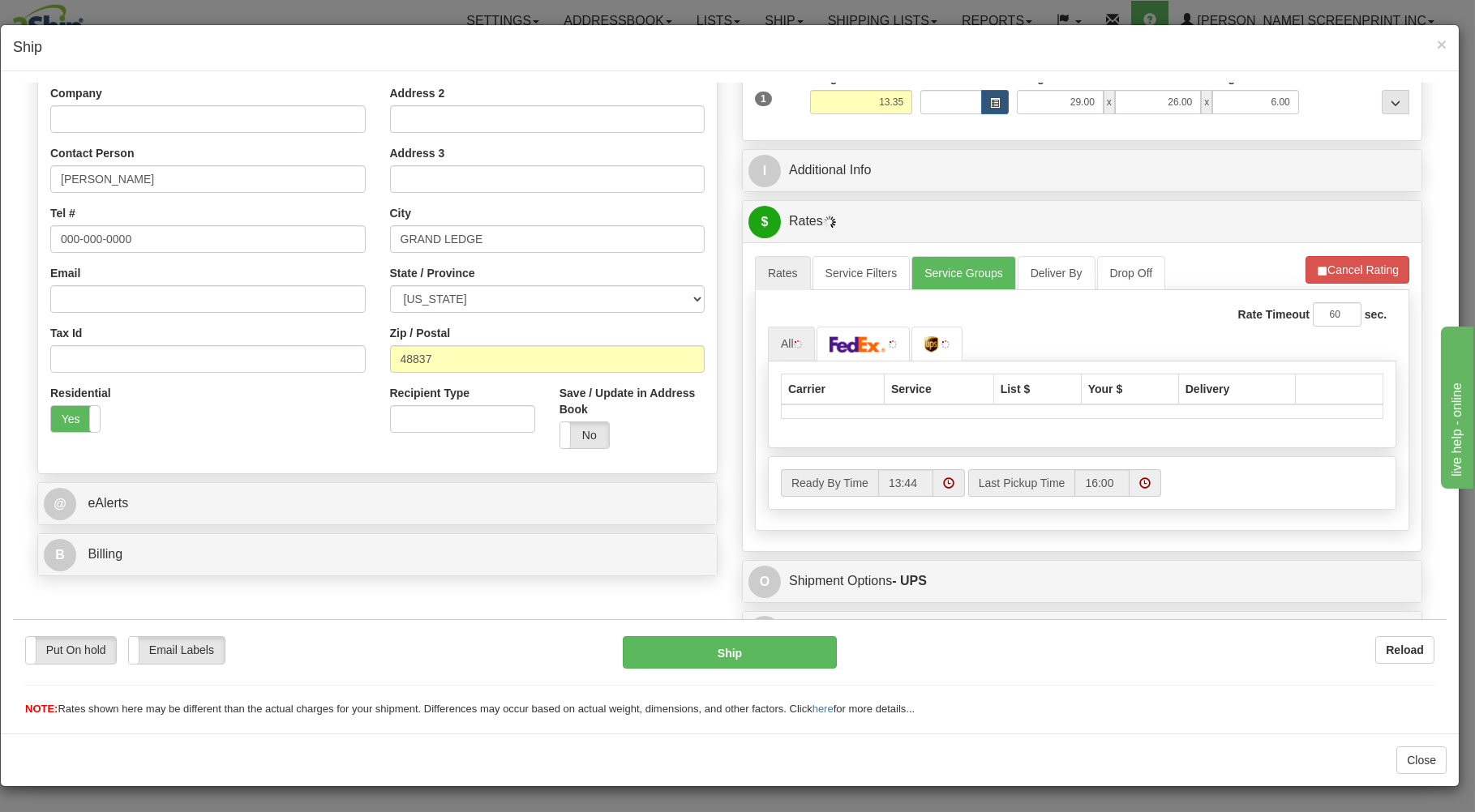
type input "13.30"
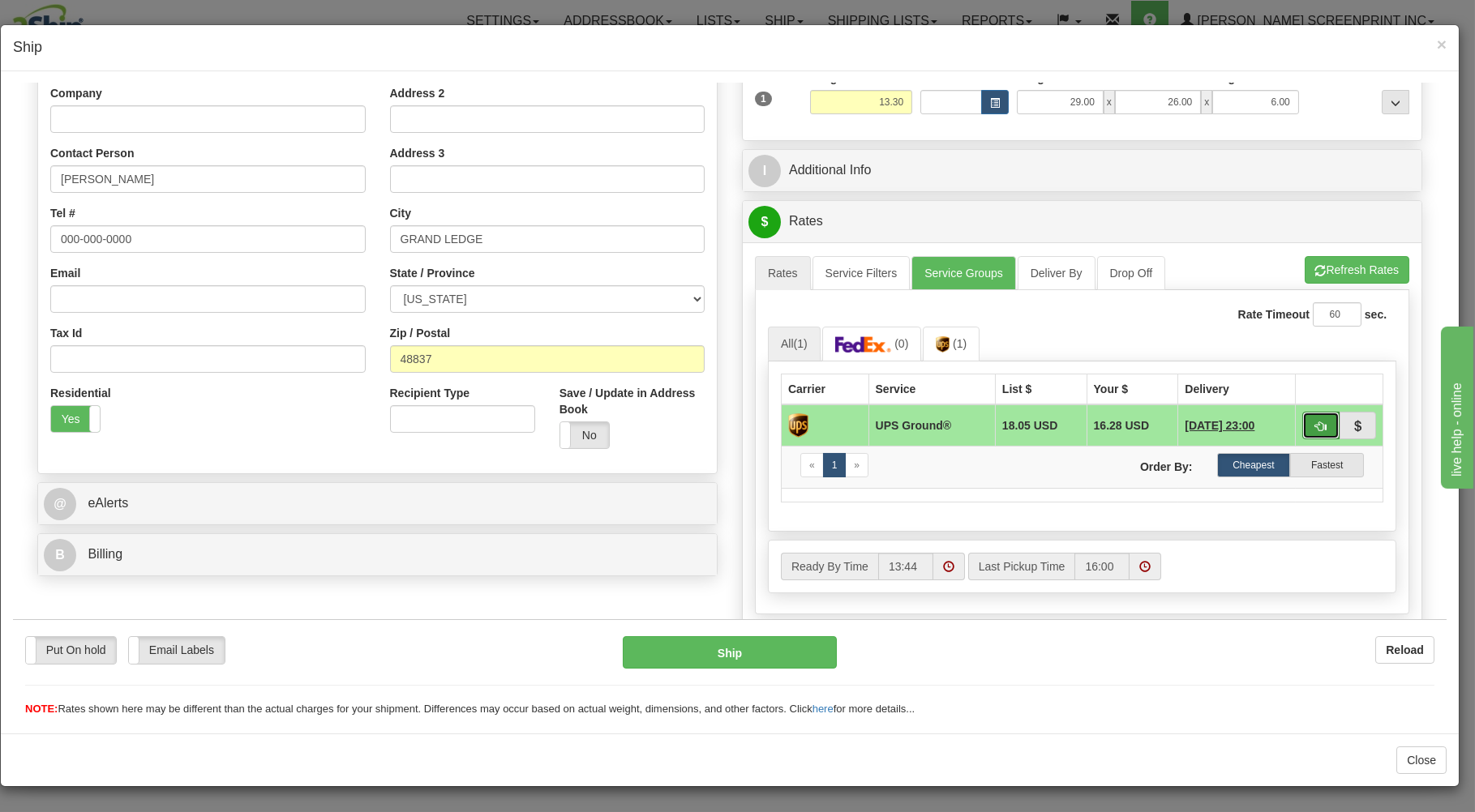
click at [1316, 425] on span "button" at bounding box center [1321, 426] width 12 height 11
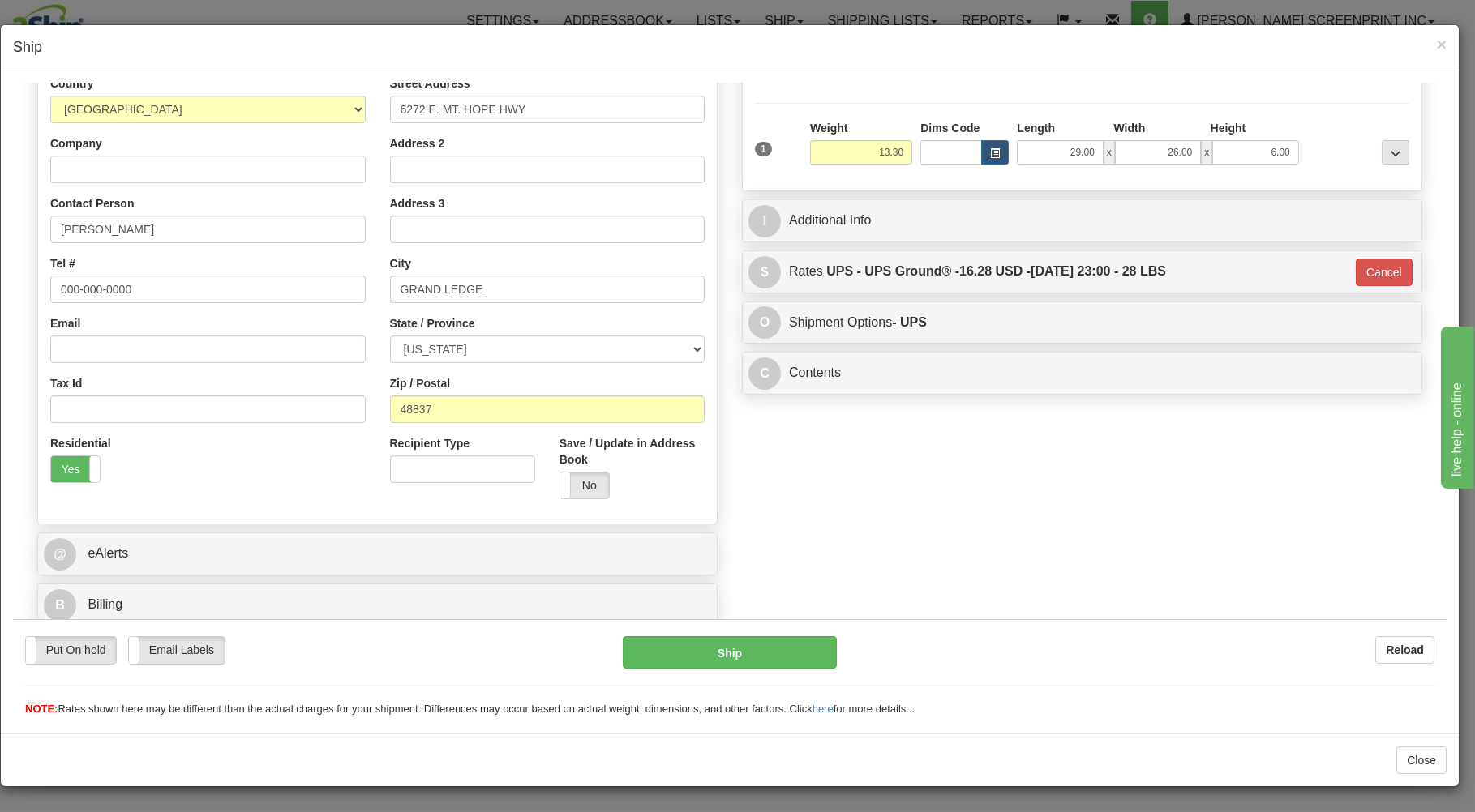
type input "03"
click at [738, 656] on button "Ship" at bounding box center [730, 652] width 215 height 32
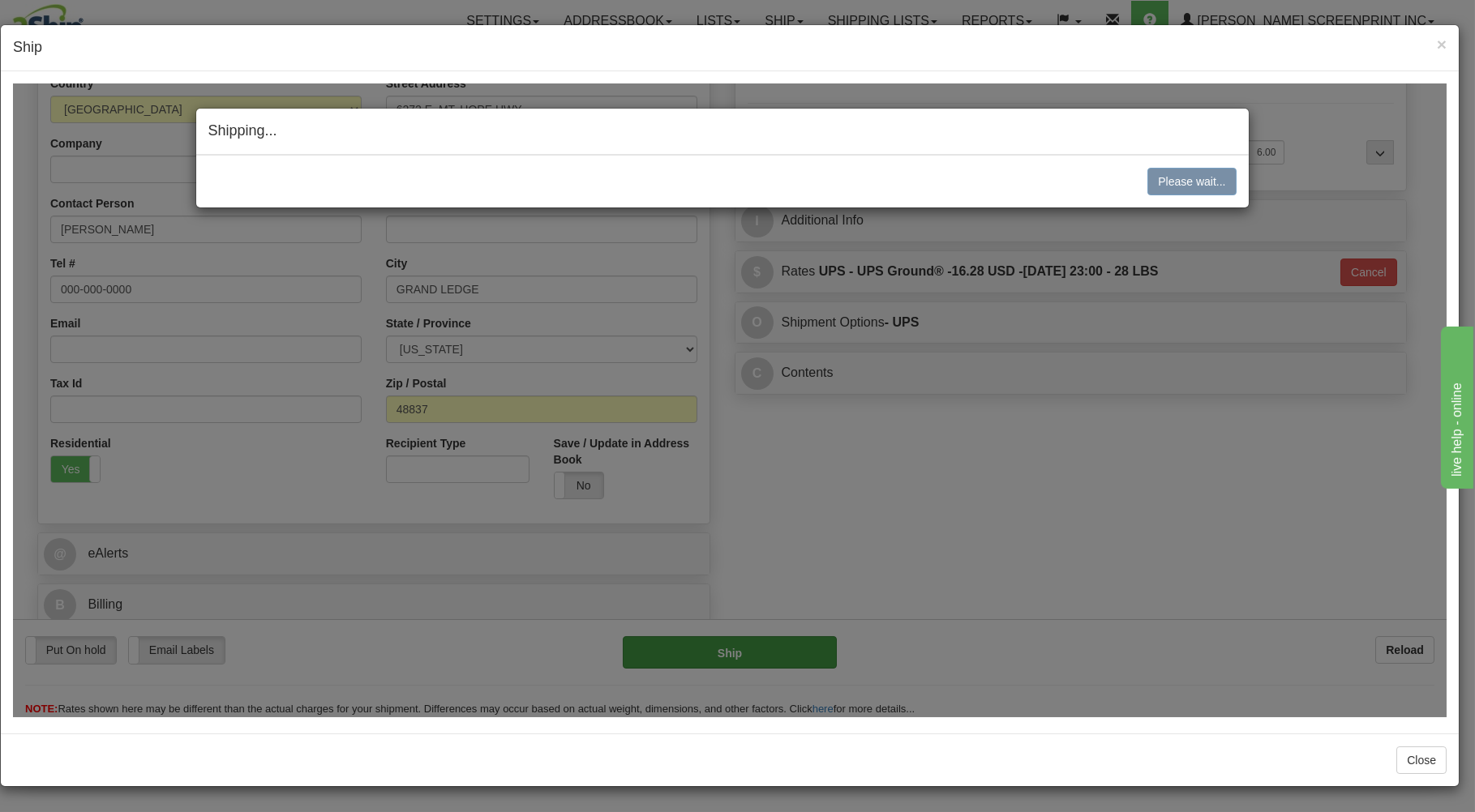
type input "13.35"
type input "03"
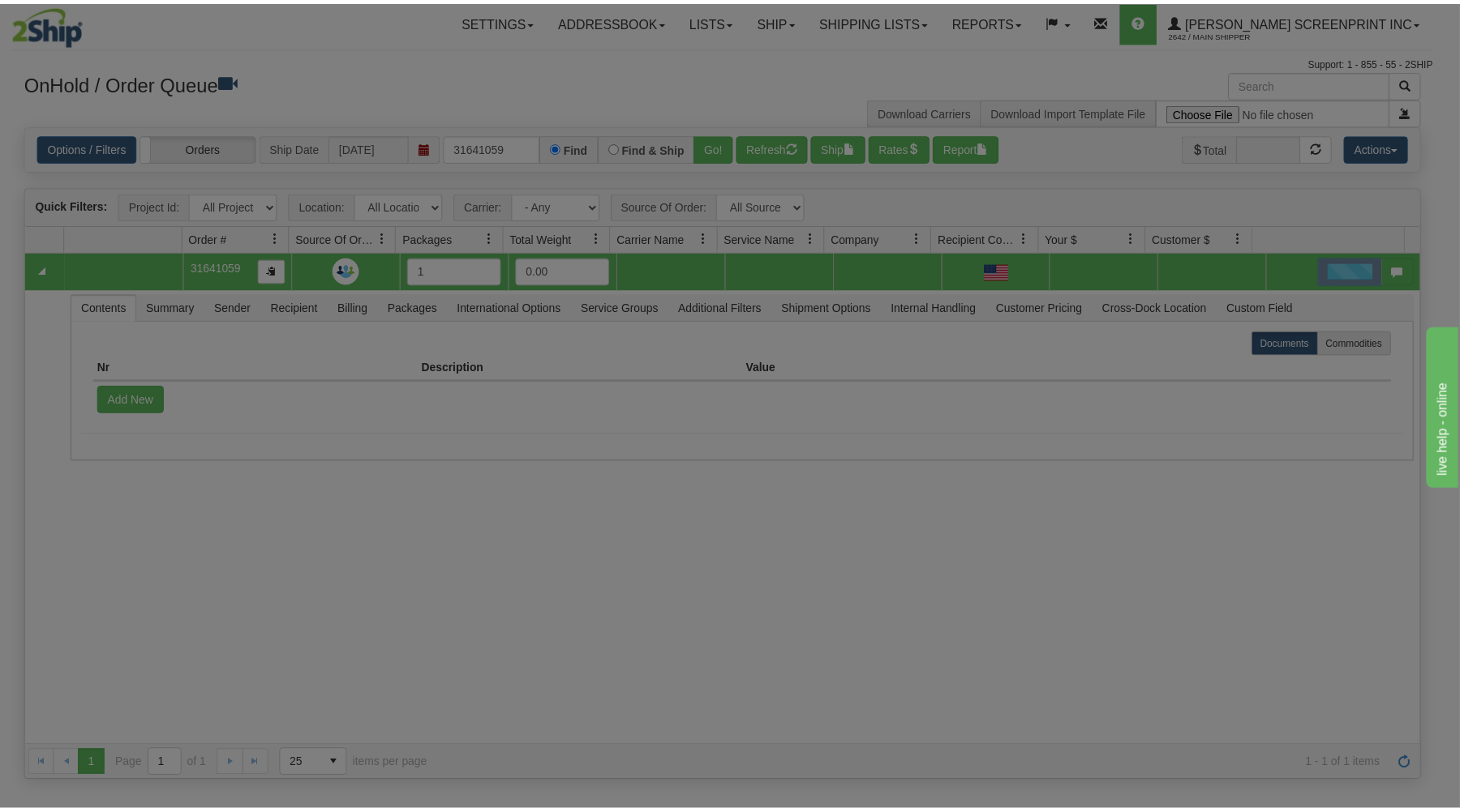
scroll to position [0, 0]
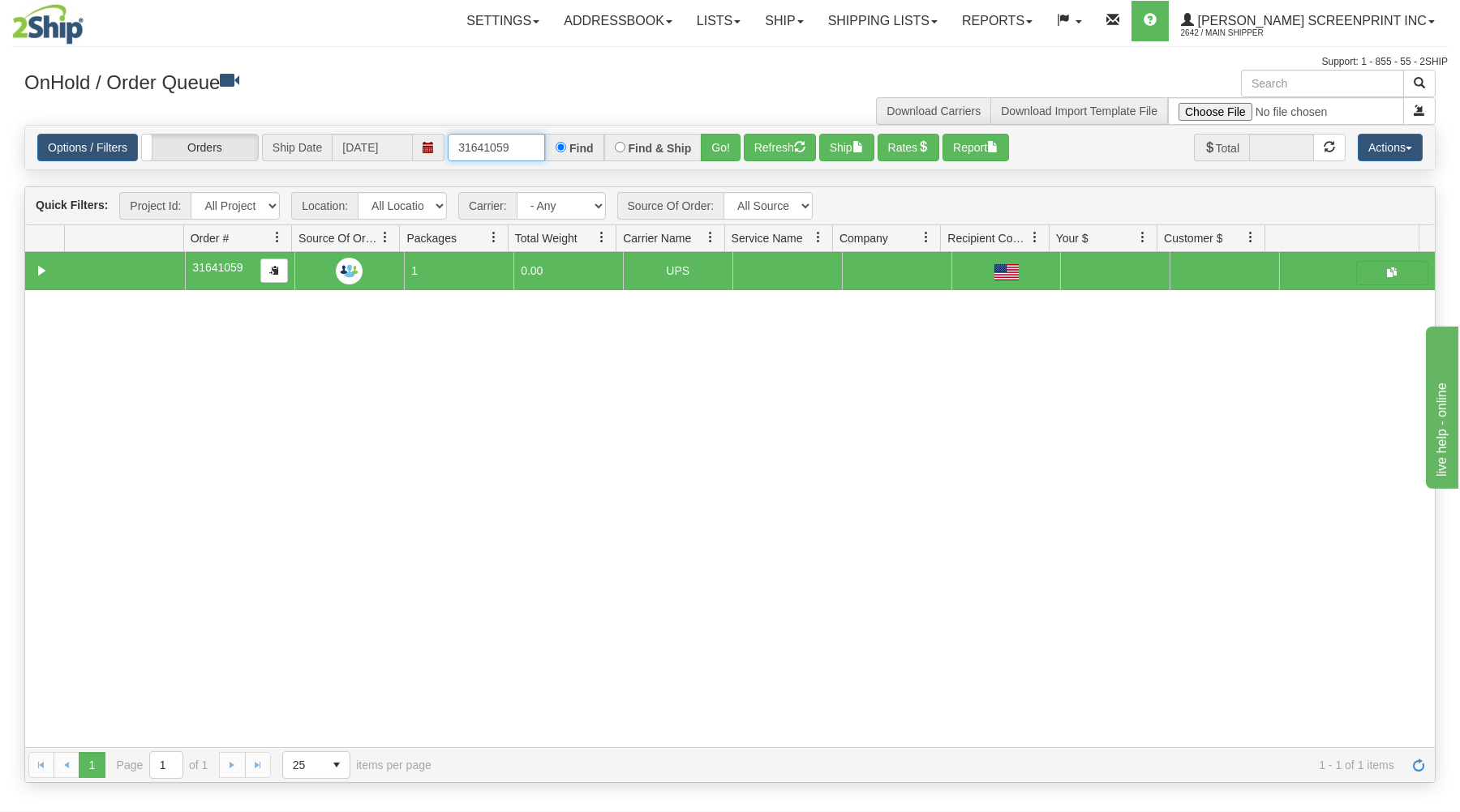
click at [520, 146] on input "31641059" at bounding box center [496, 147] width 97 height 28
type input "3"
click at [495, 104] on div "OnHold / Order Queue Download Carriers Download Import Template File" at bounding box center [730, 97] width 1435 height 55
